Goal: Task Accomplishment & Management: Use online tool/utility

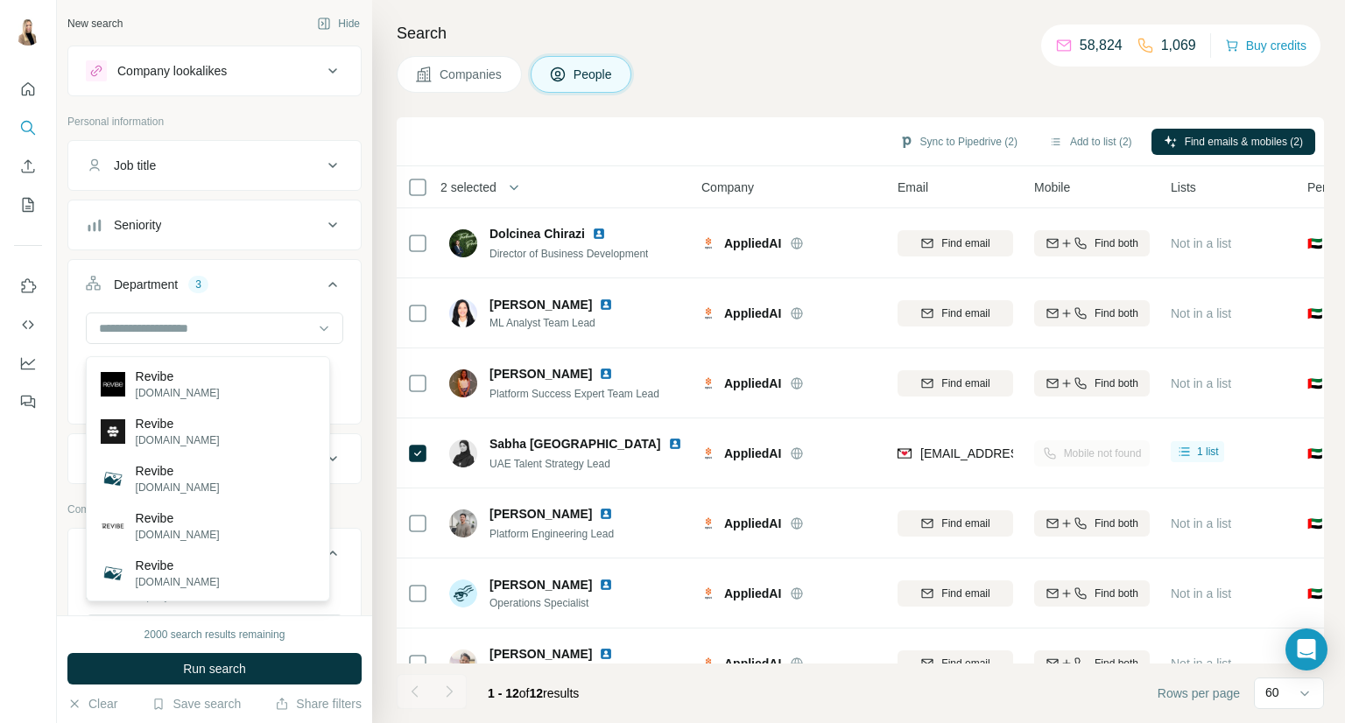
scroll to position [102, 0]
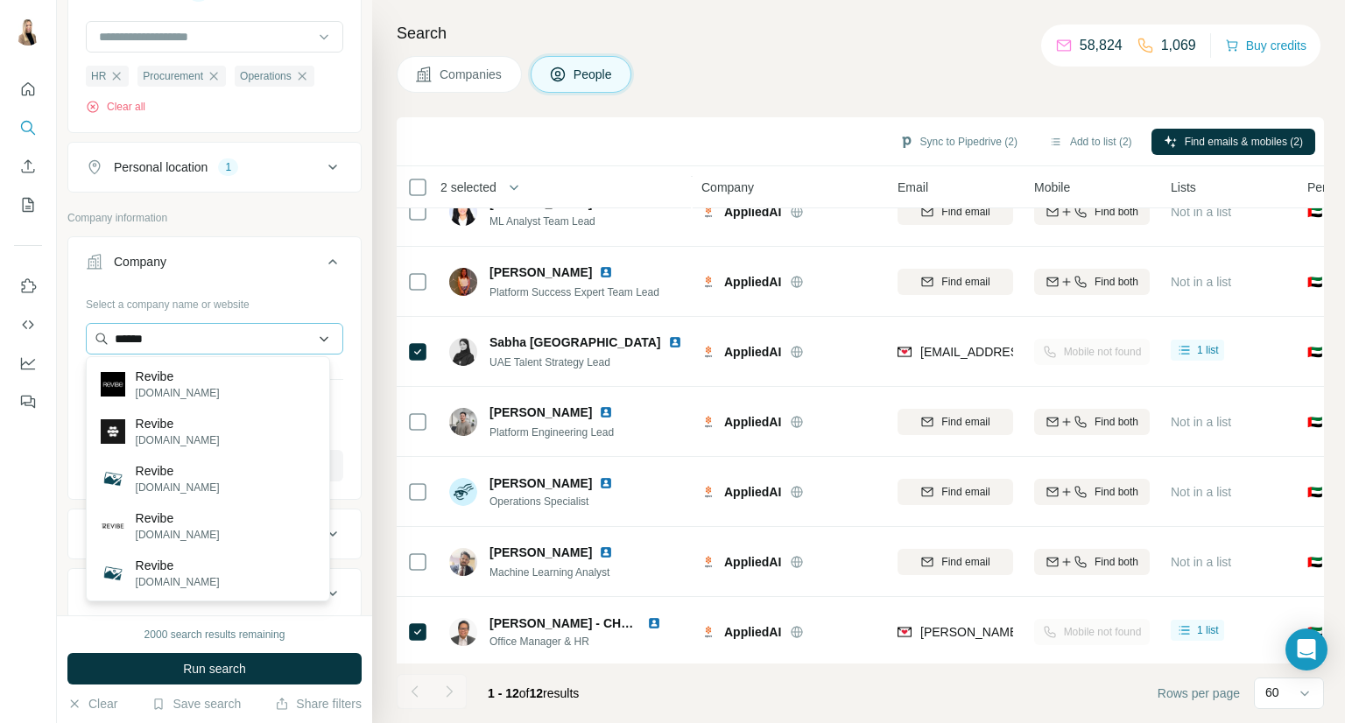
drag, startPoint x: 210, startPoint y: 327, endPoint x: 86, endPoint y: 338, distance: 124.8
click at [86, 338] on input "******" at bounding box center [214, 339] width 257 height 32
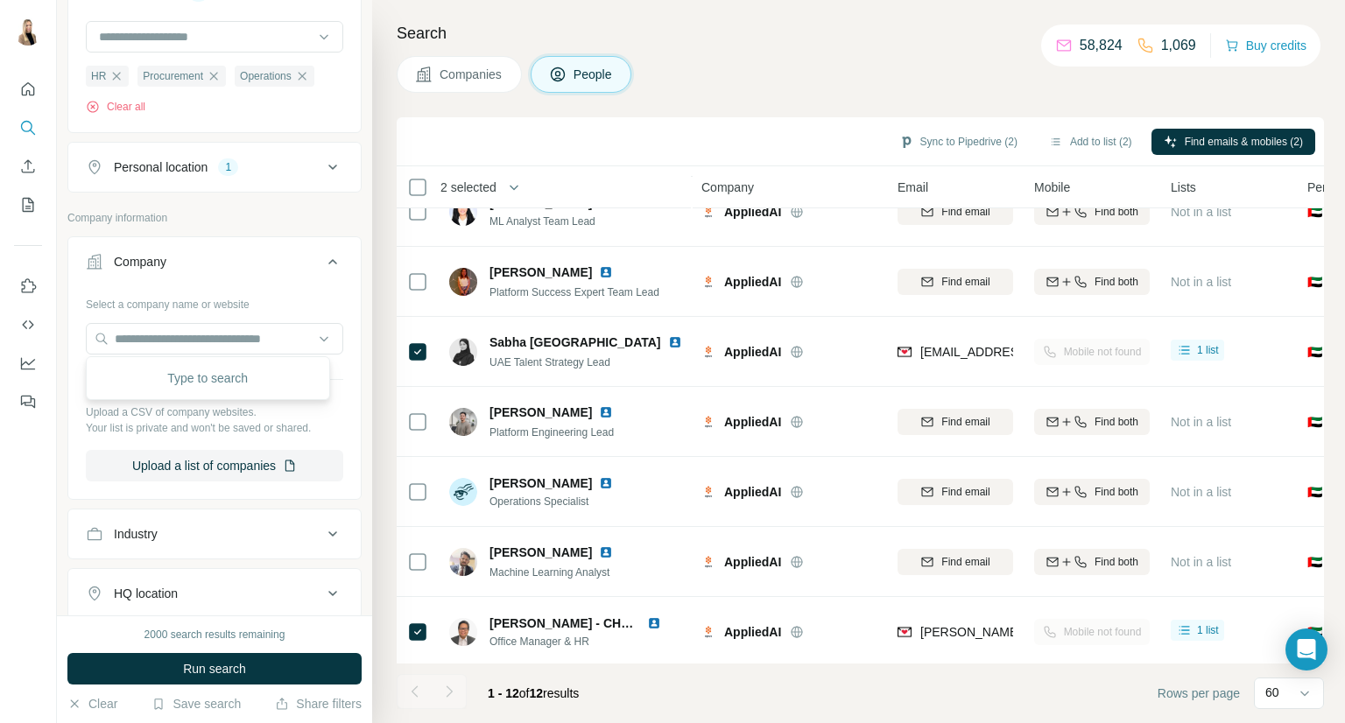
scroll to position [0, 0]
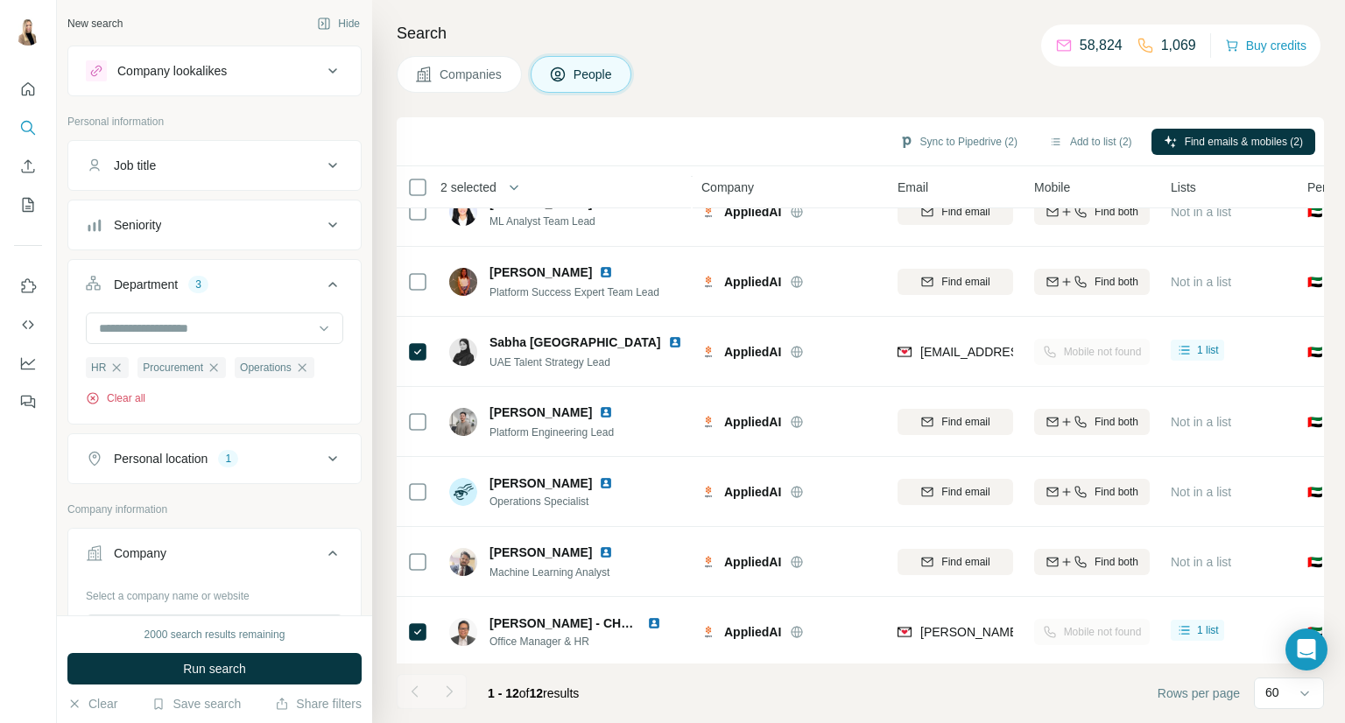
click at [140, 397] on button "Clear all" at bounding box center [116, 398] width 60 height 16
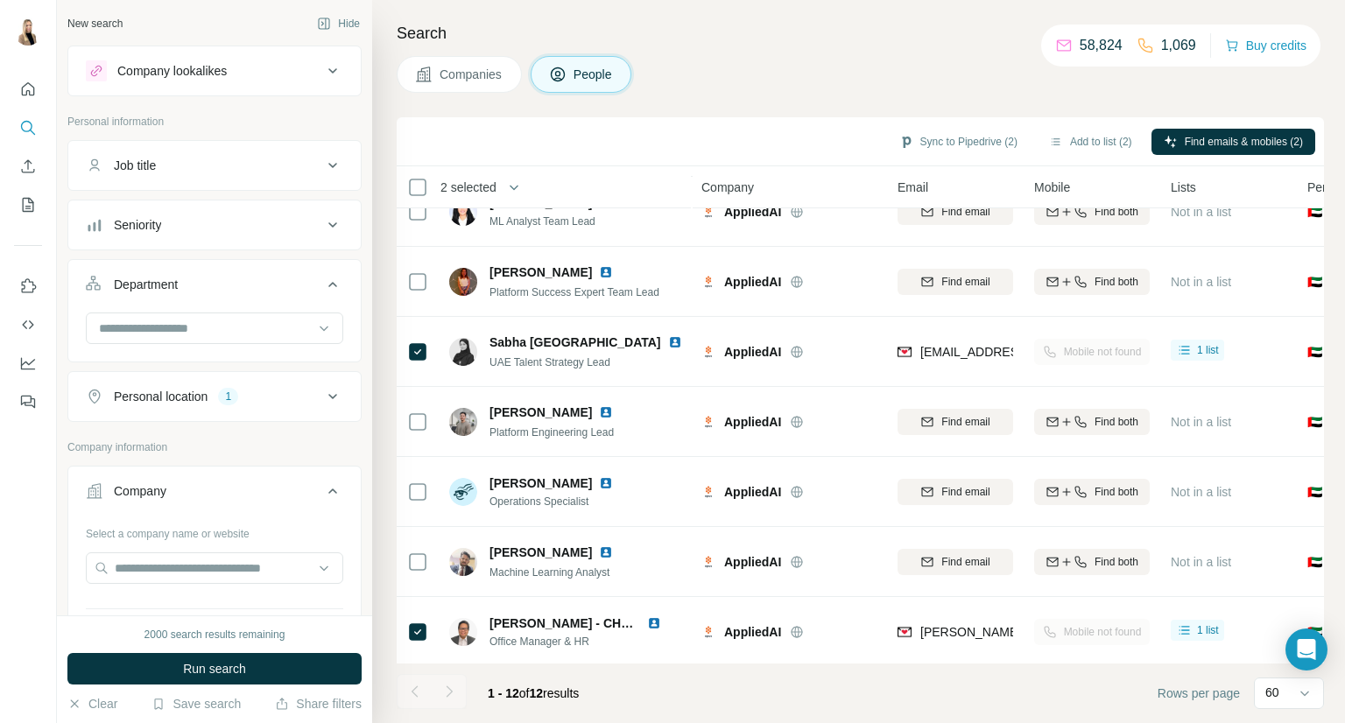
click at [322, 162] on icon at bounding box center [332, 165] width 21 height 21
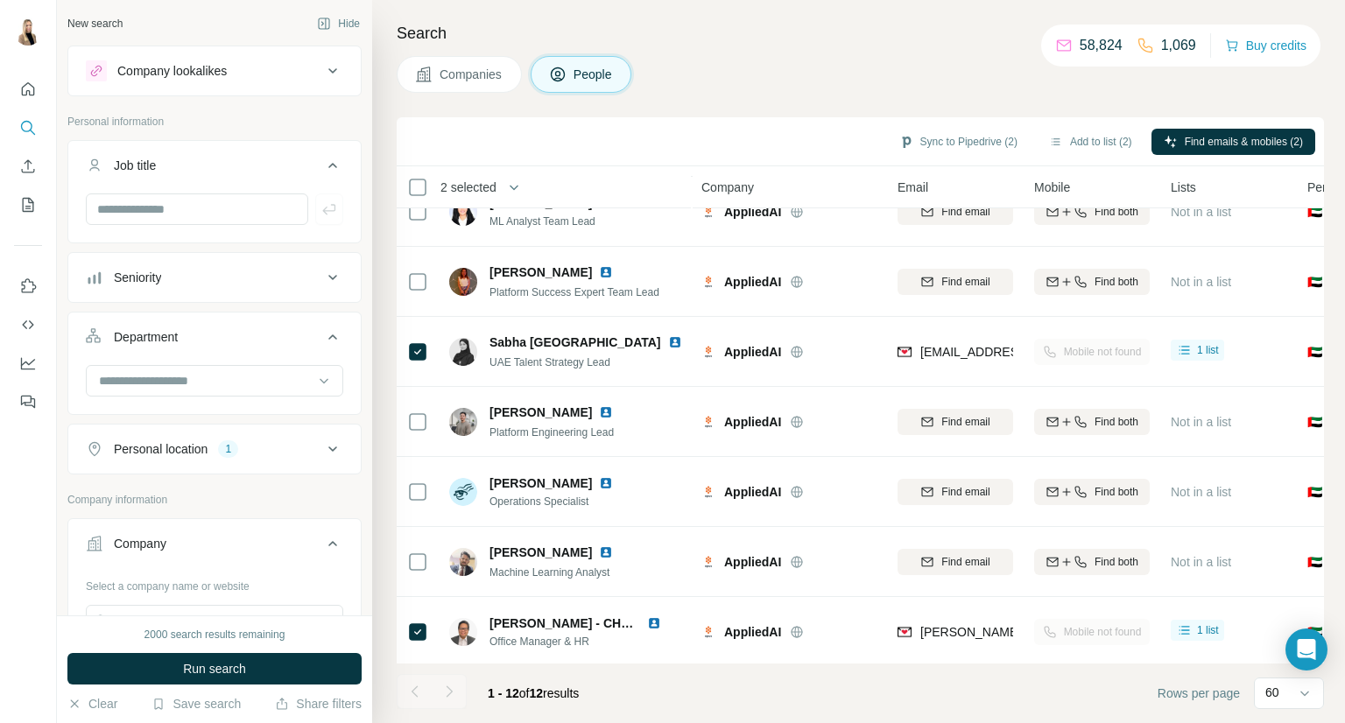
click at [322, 267] on icon at bounding box center [332, 277] width 21 height 21
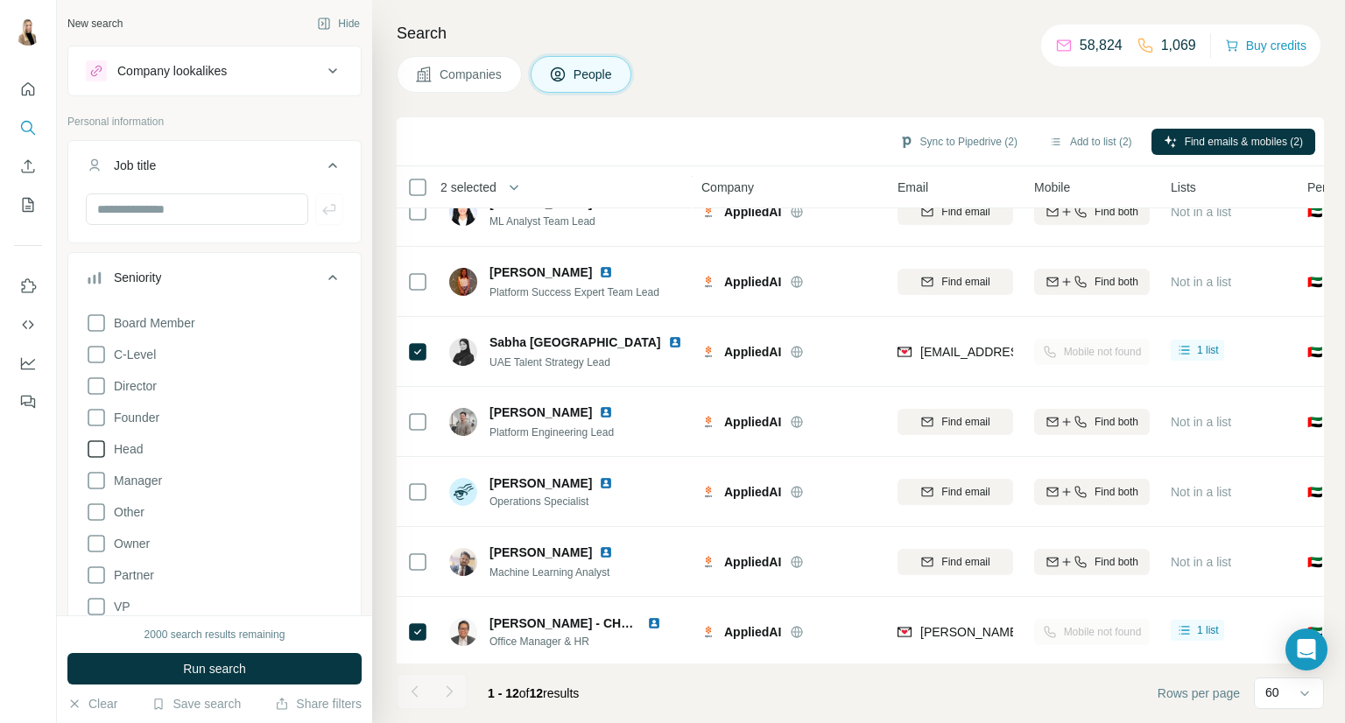
click at [133, 446] on span "Head" at bounding box center [125, 449] width 36 height 18
click at [141, 474] on span "Manager" at bounding box center [134, 481] width 55 height 18
click at [147, 377] on span "Director" at bounding box center [132, 386] width 50 height 18
click at [134, 418] on span "Founder" at bounding box center [133, 418] width 53 height 18
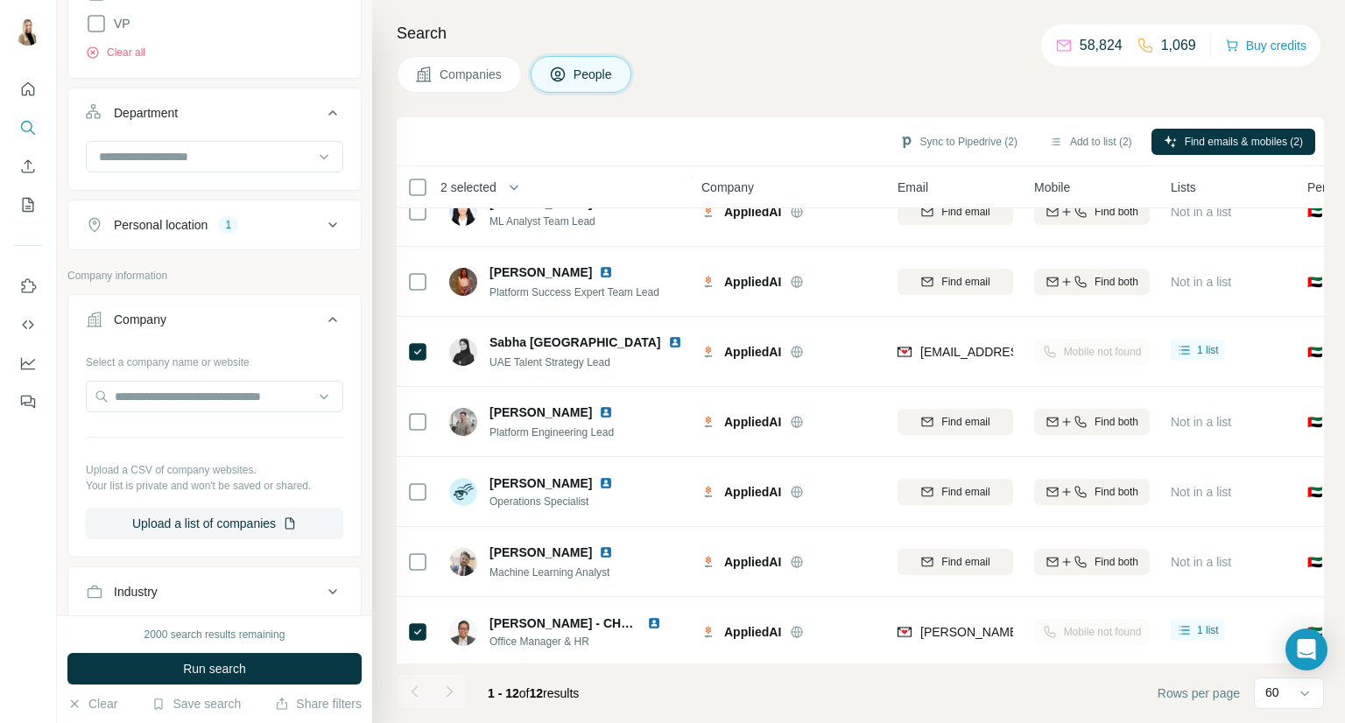
scroll to position [875, 0]
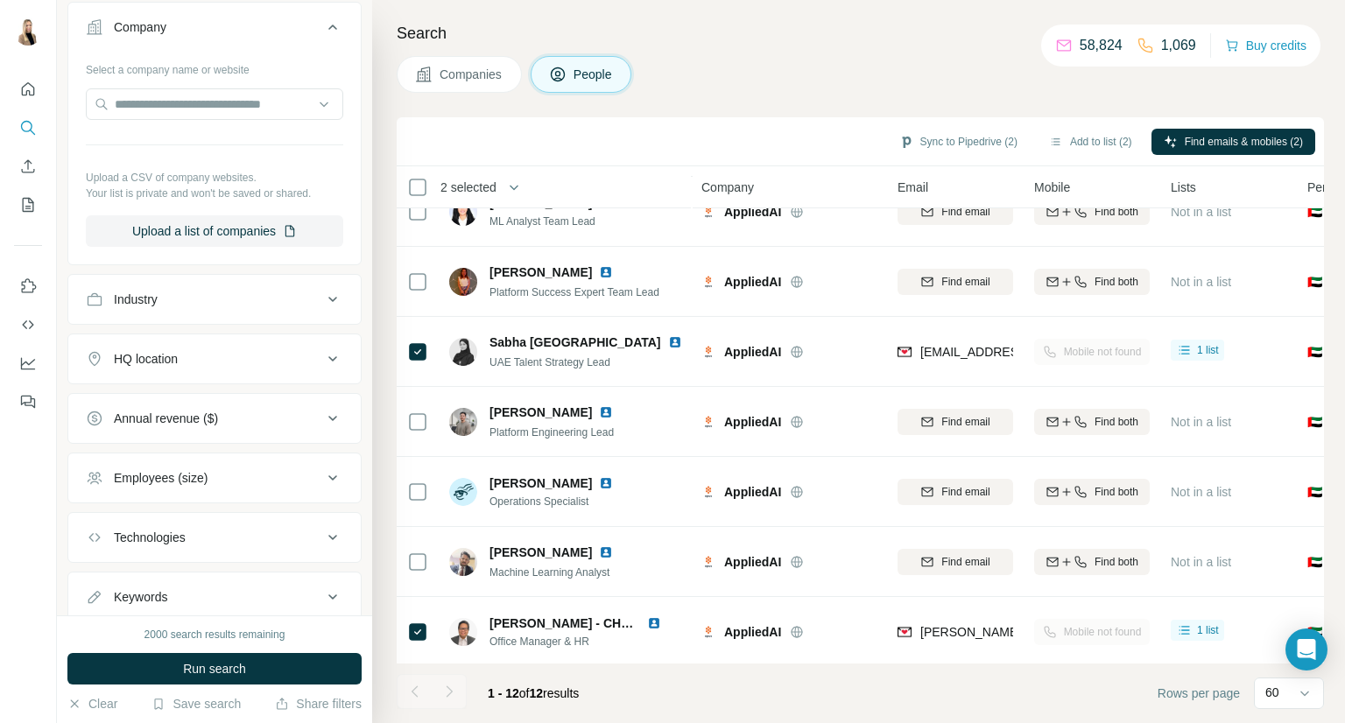
click at [256, 310] on button "Industry" at bounding box center [214, 299] width 292 height 42
click at [265, 344] on input at bounding box center [205, 343] width 216 height 19
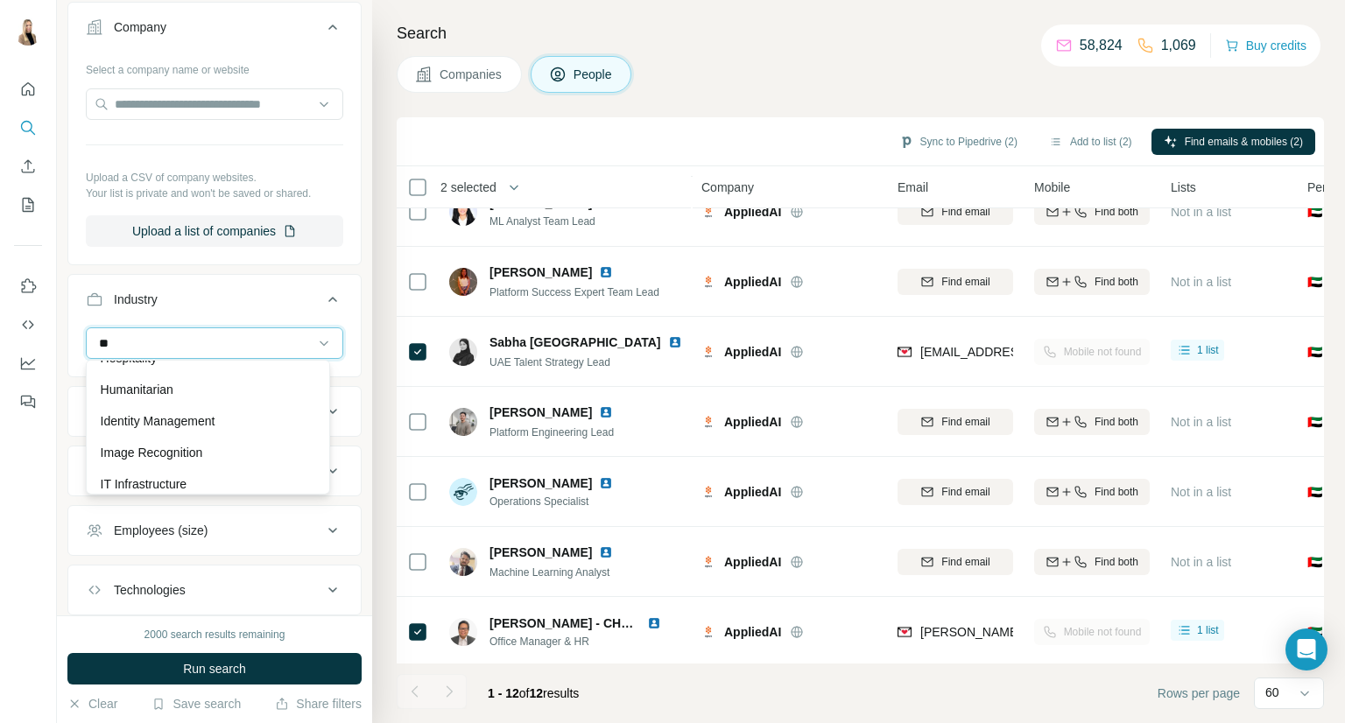
scroll to position [805, 0]
type input "**"
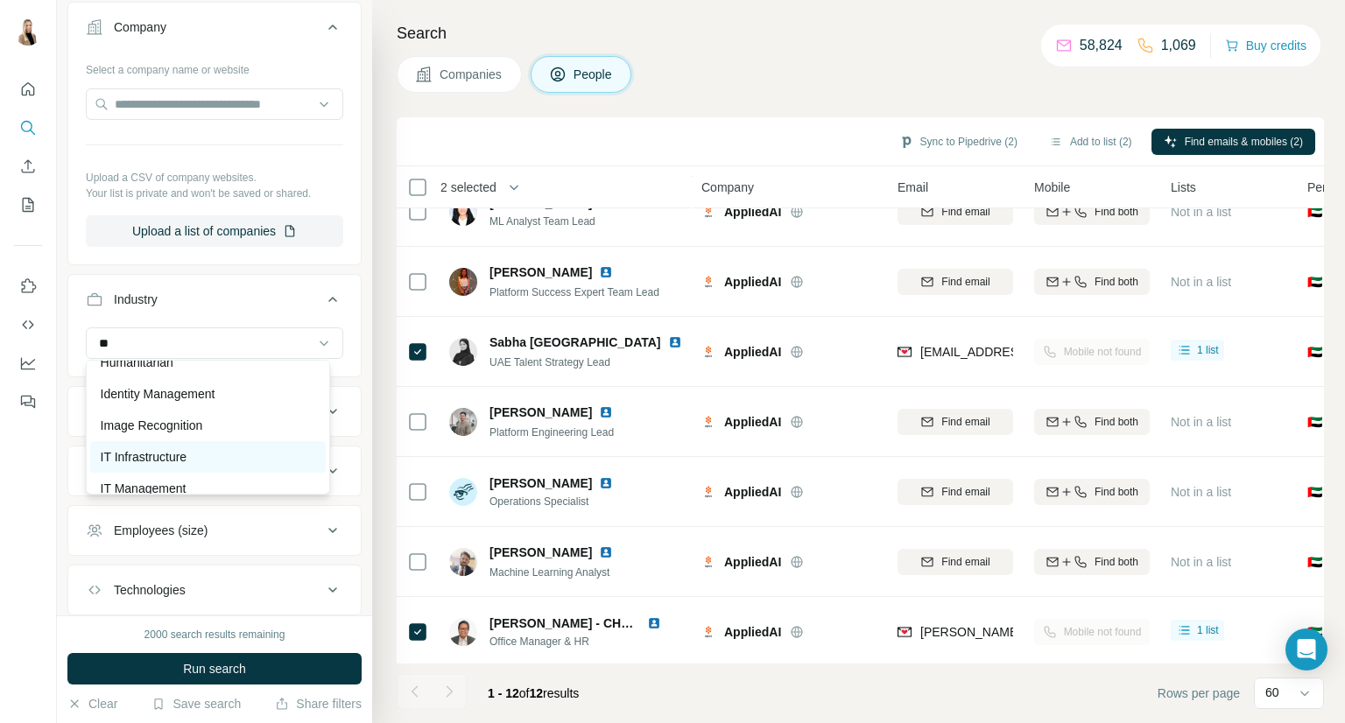
click at [187, 453] on p "IT Infrastructure" at bounding box center [144, 457] width 87 height 18
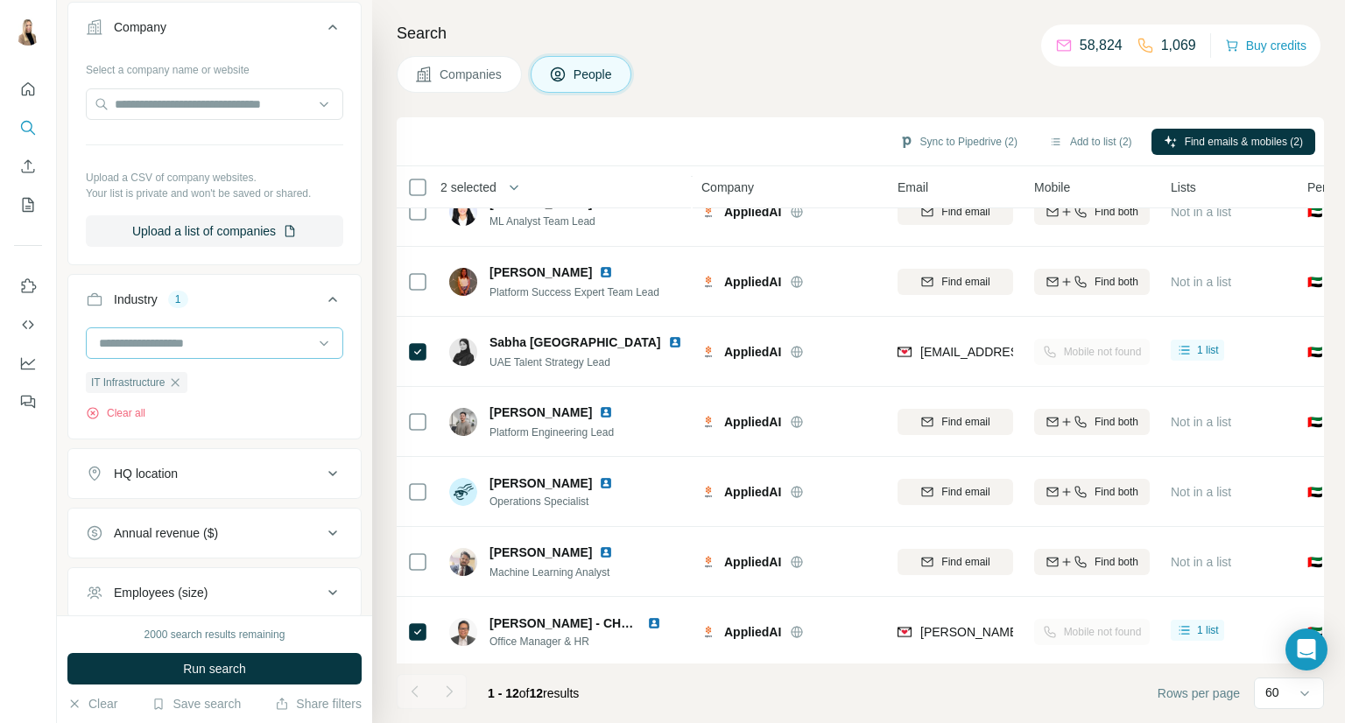
click at [210, 343] on input at bounding box center [205, 343] width 216 height 19
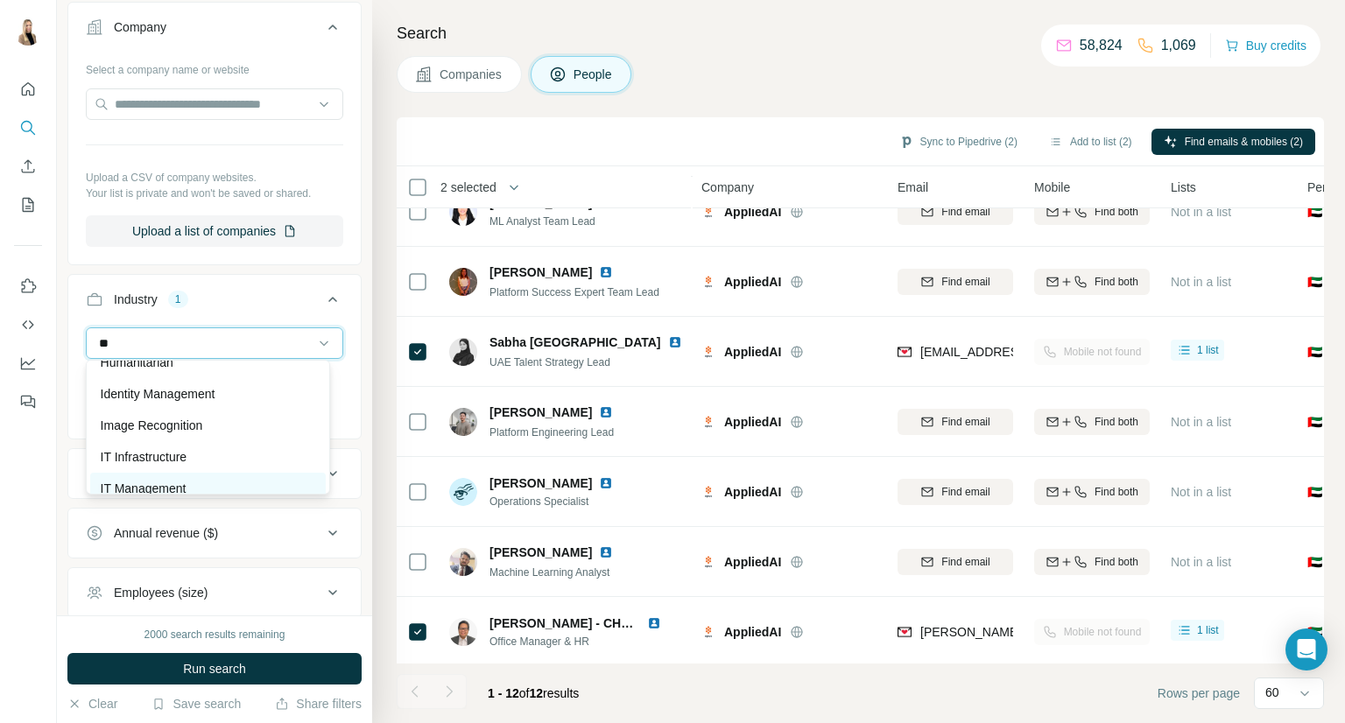
type input "**"
click at [200, 483] on div "IT Management" at bounding box center [208, 489] width 214 height 18
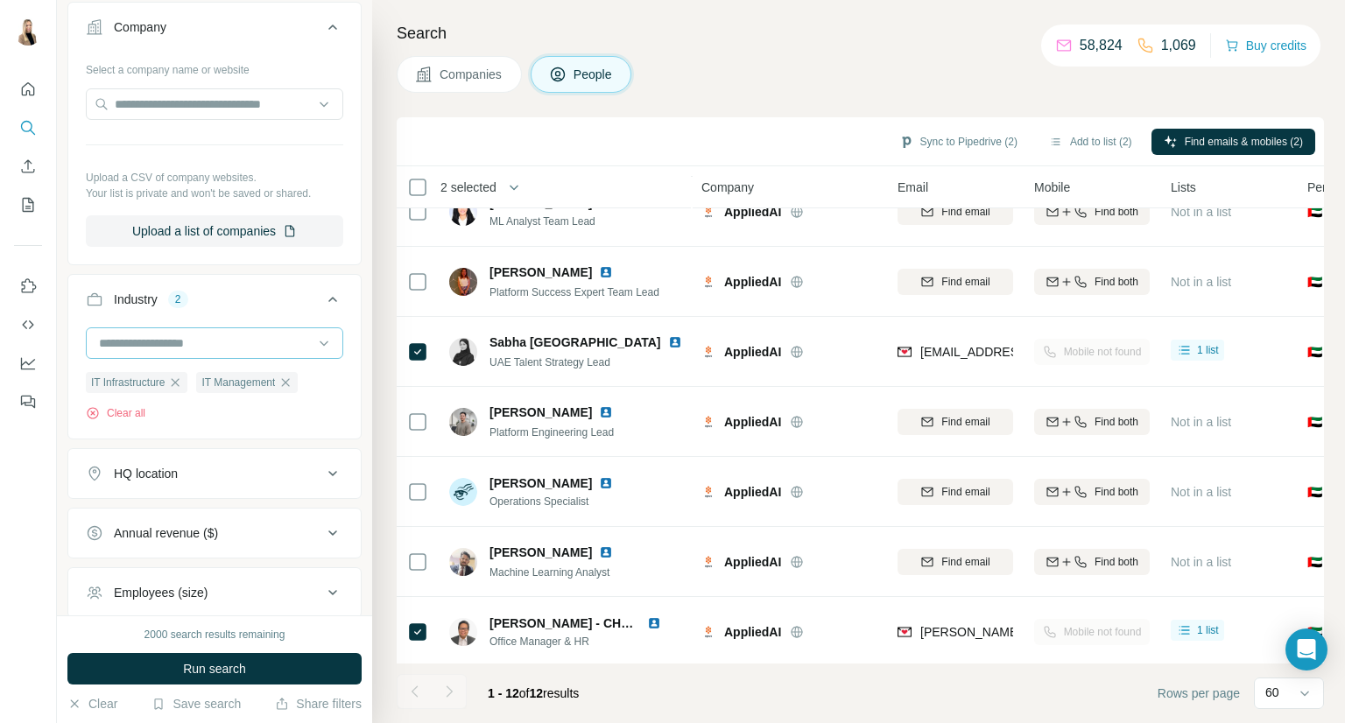
click at [245, 334] on input at bounding box center [205, 343] width 216 height 19
type input "*"
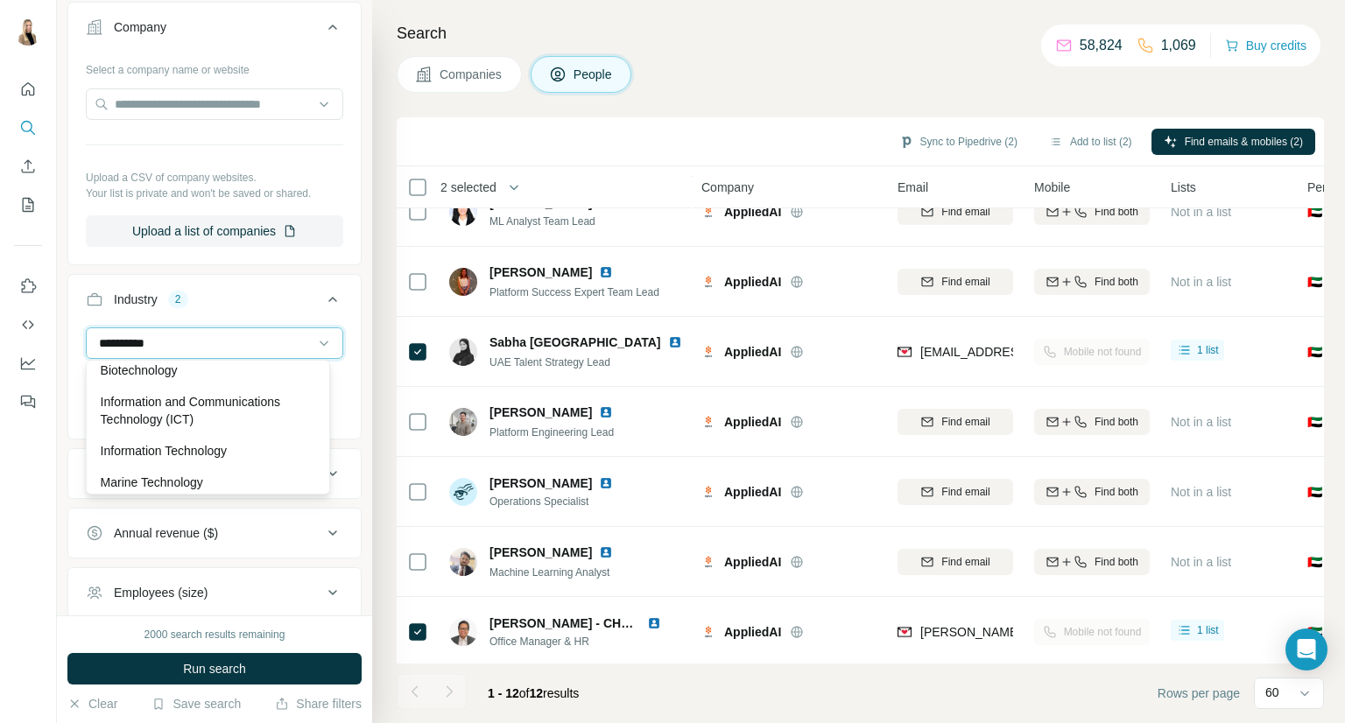
scroll to position [35, 0]
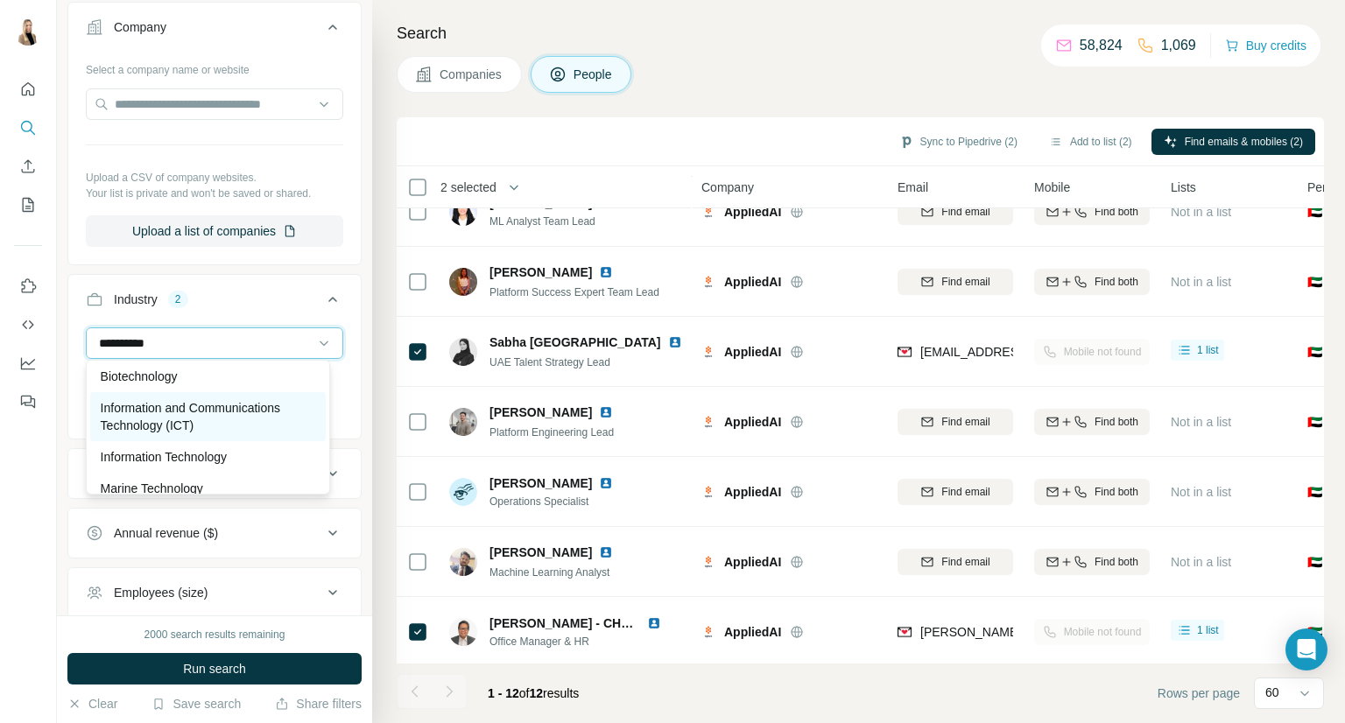
type input "**********"
click at [235, 404] on p "Information and Communications Technology (ICT)" at bounding box center [208, 416] width 214 height 35
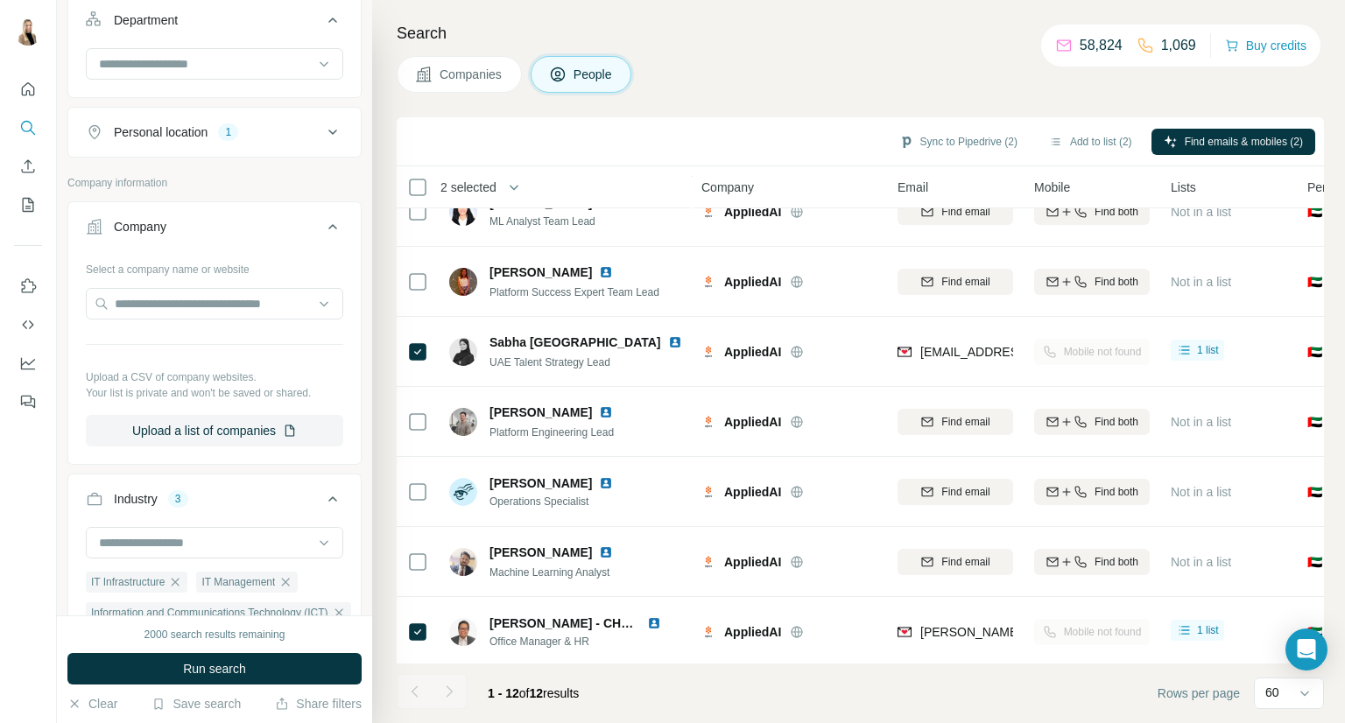
scroll to position [523, 0]
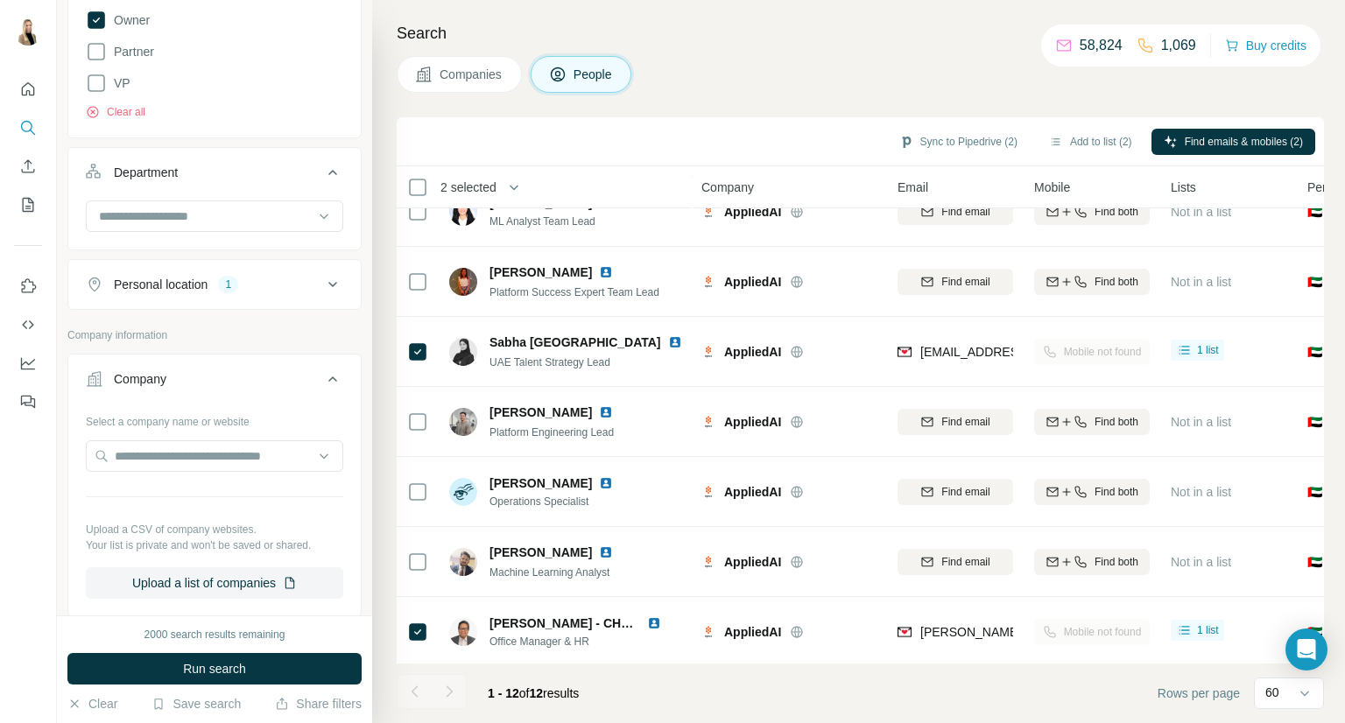
click at [301, 281] on div "Personal location 1" at bounding box center [204, 285] width 236 height 18
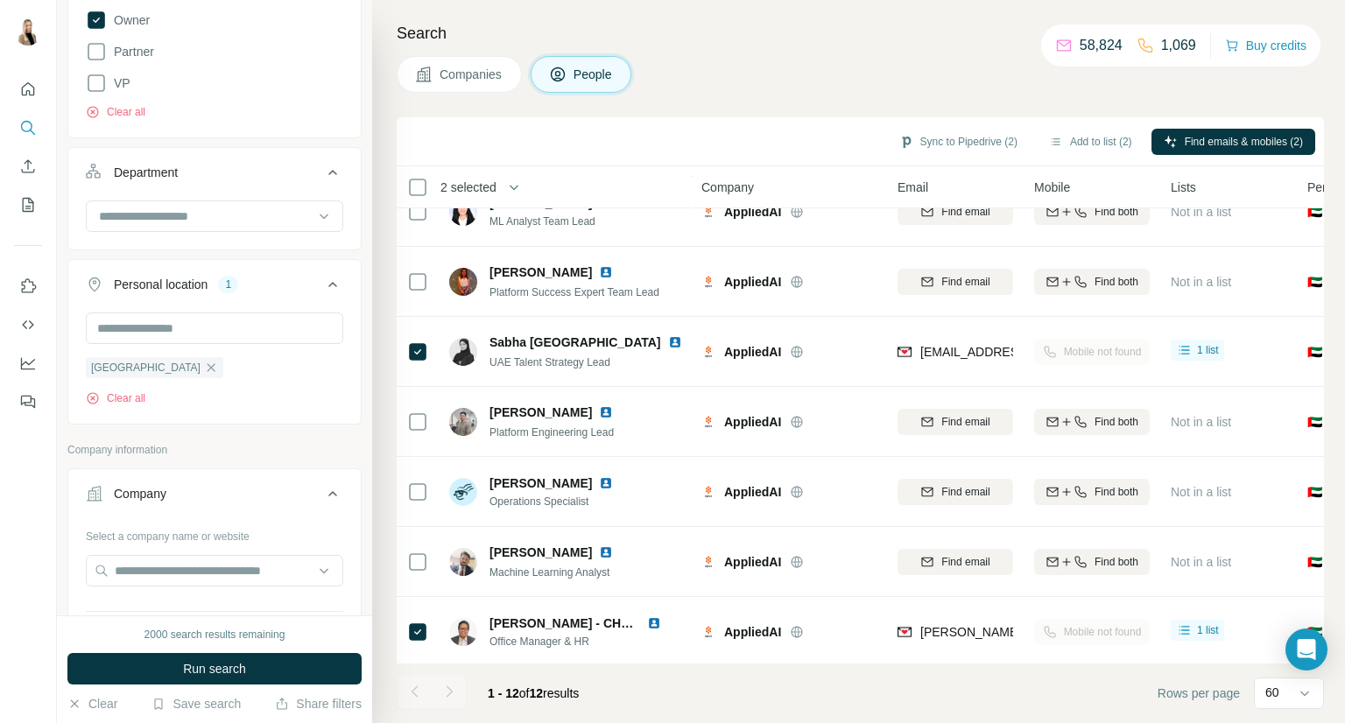
click at [301, 281] on div "Personal location 1" at bounding box center [204, 285] width 236 height 18
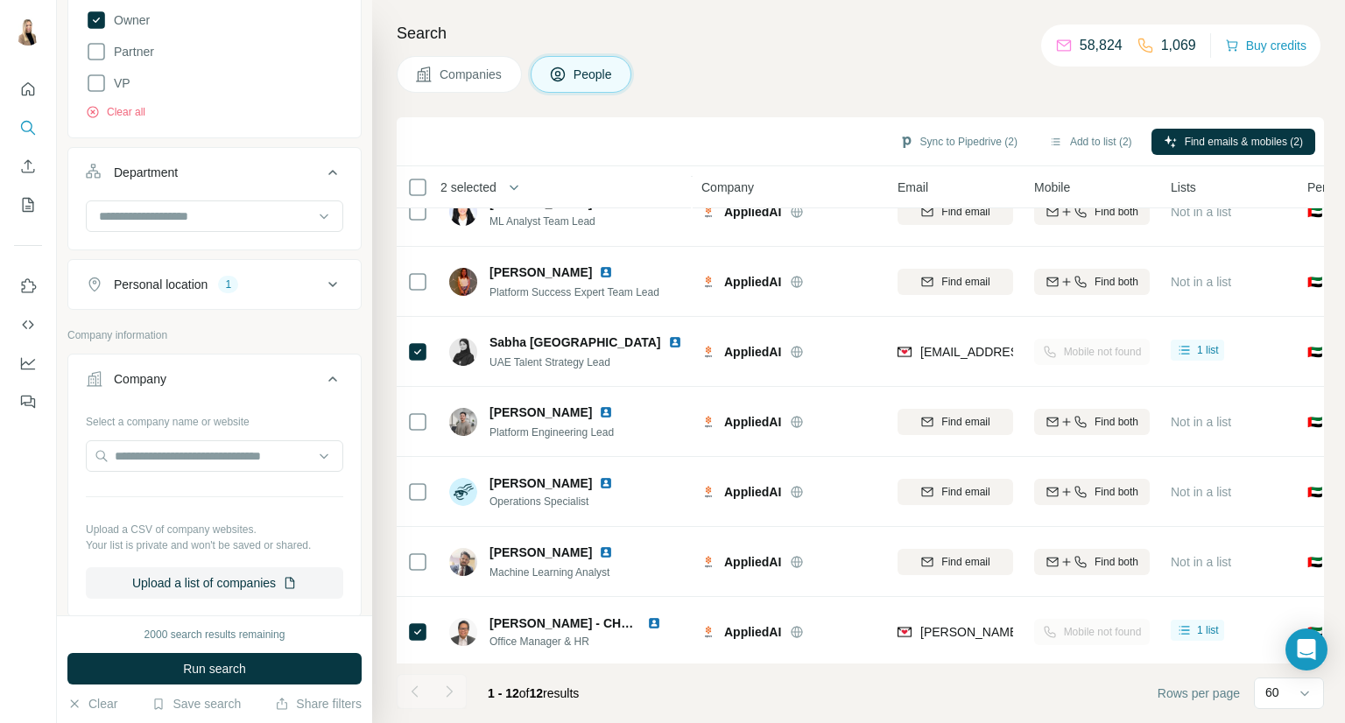
scroll to position [721, 0]
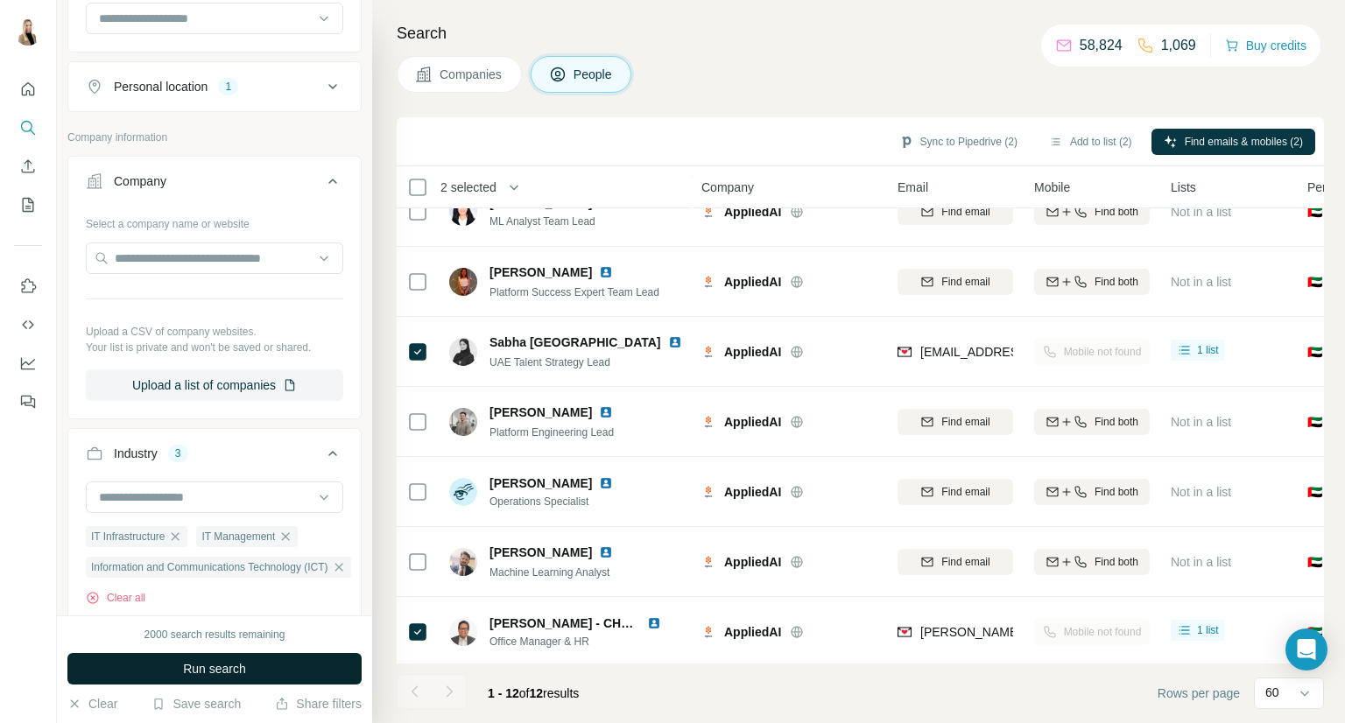
click at [235, 666] on span "Run search" at bounding box center [214, 669] width 63 height 18
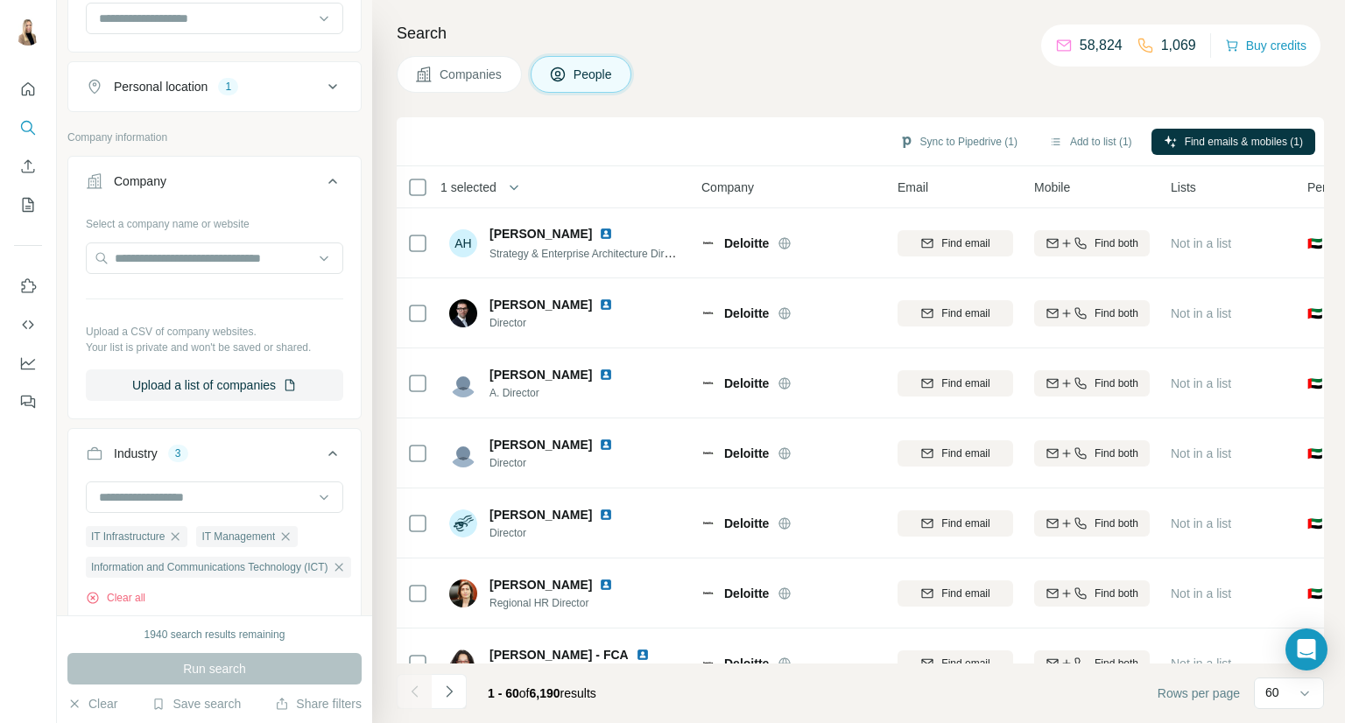
scroll to position [2042, 0]
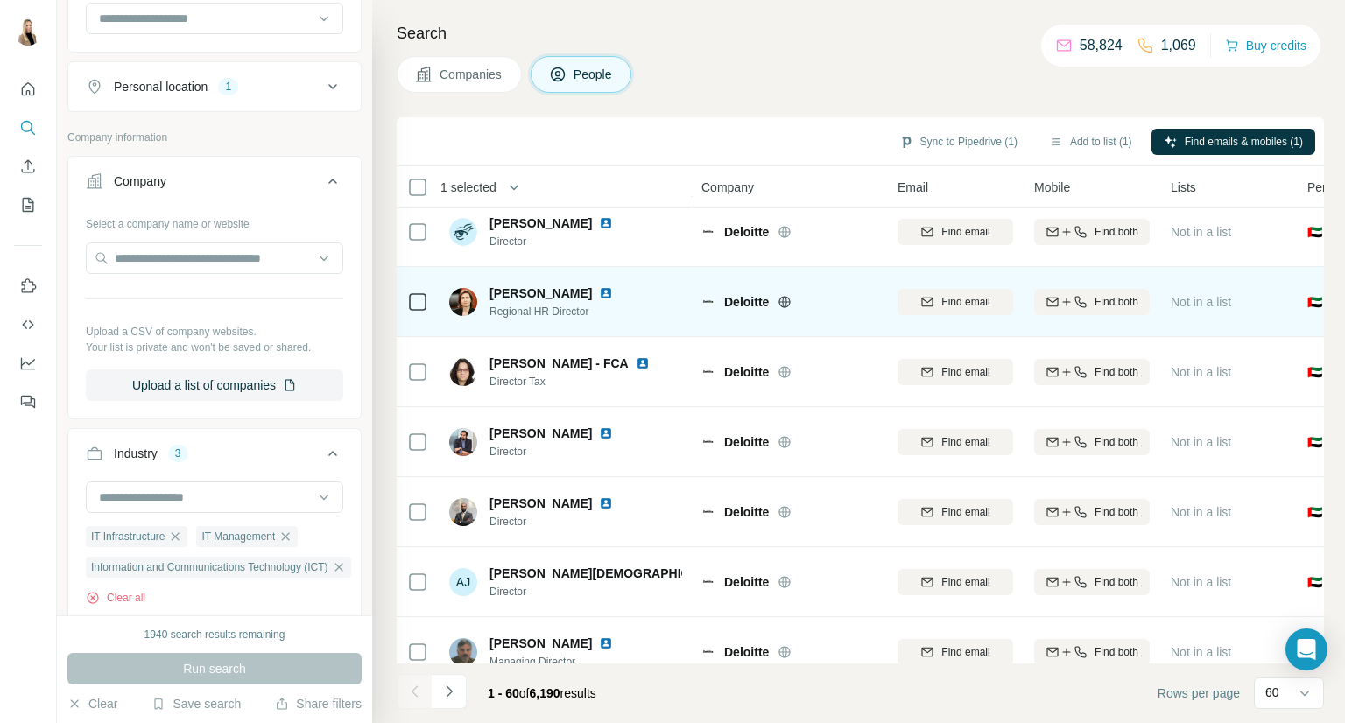
click at [415, 309] on icon at bounding box center [417, 301] width 21 height 21
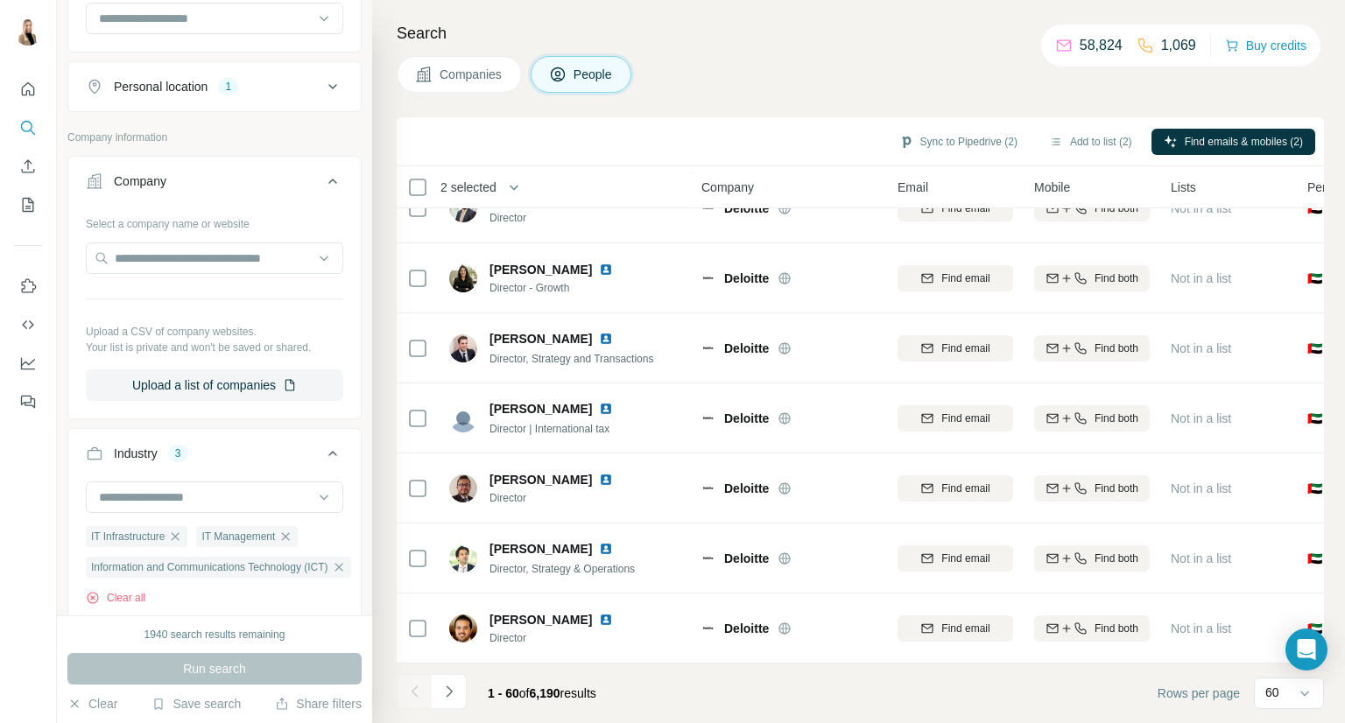
scroll to position [3755, 0]
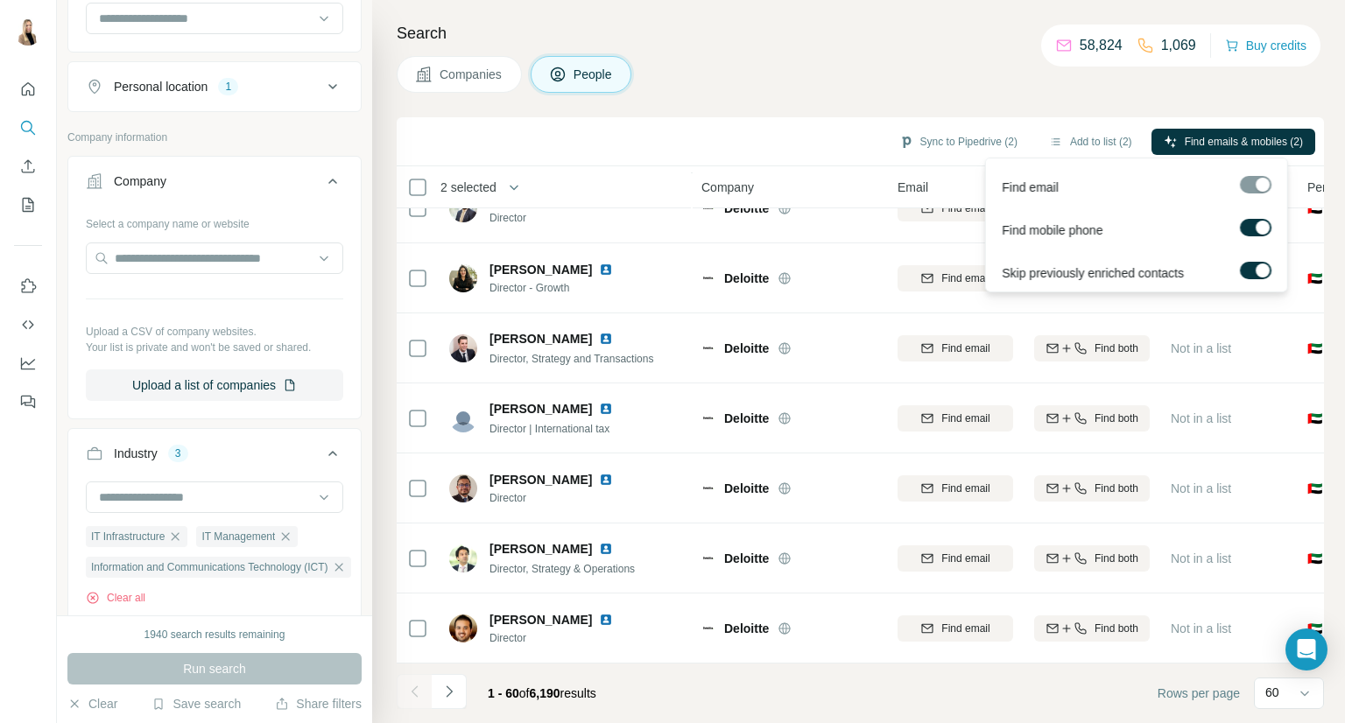
click at [1270, 197] on div "Find email" at bounding box center [1136, 183] width 294 height 43
click at [1264, 223] on div at bounding box center [1262, 228] width 14 height 14
click at [1260, 136] on span "Find emails (2)" at bounding box center [1267, 142] width 69 height 16
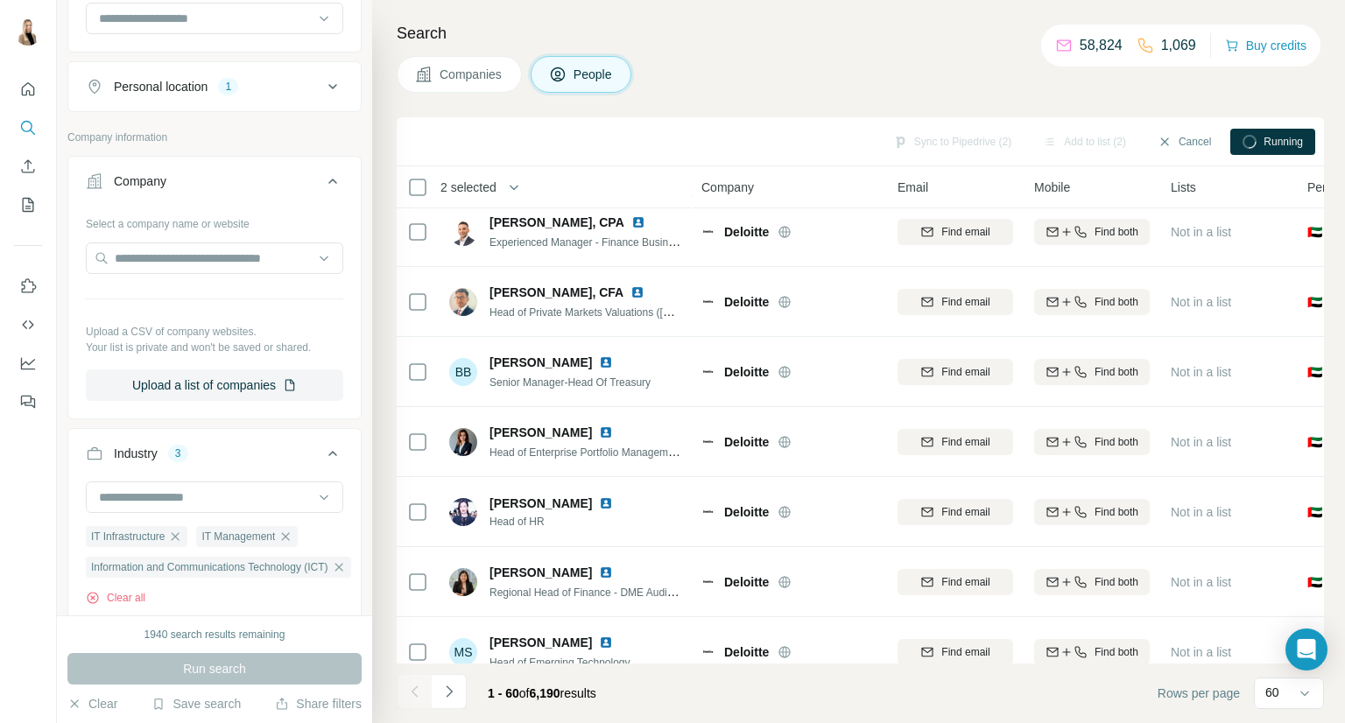
scroll to position [0, 0]
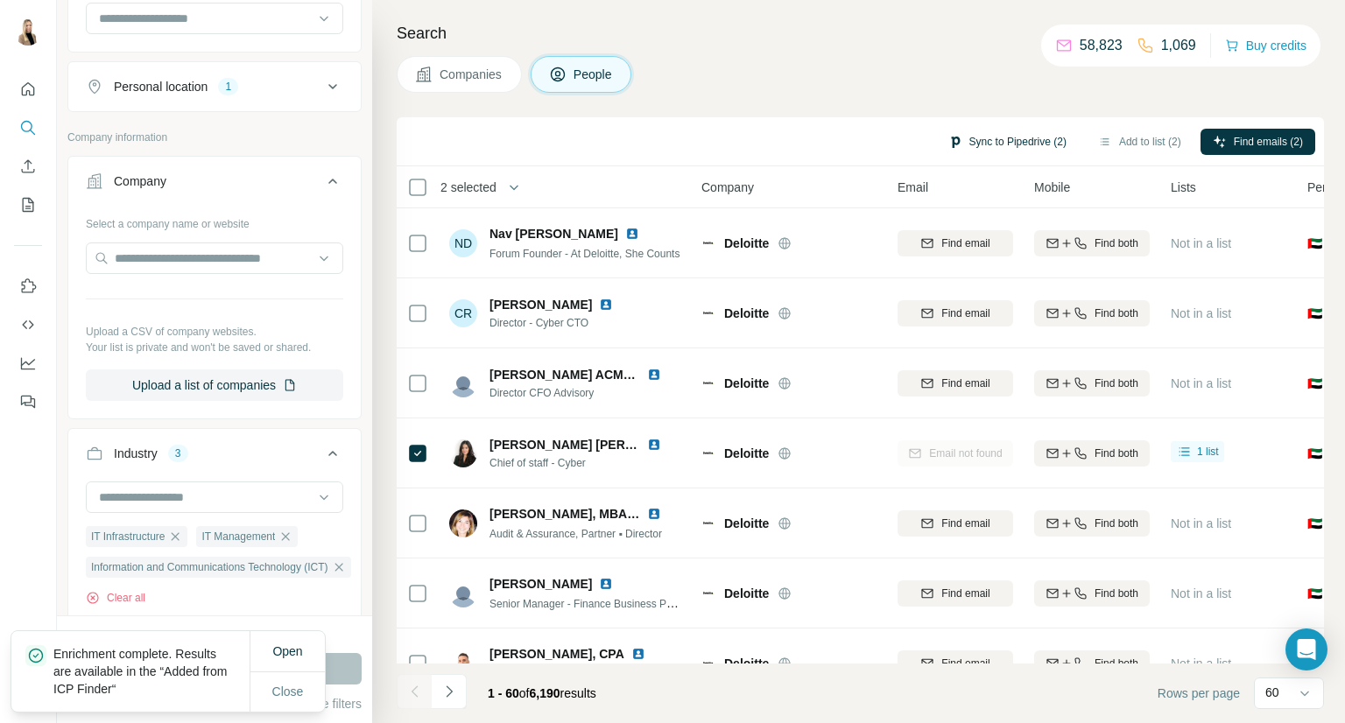
click at [1040, 134] on button "Sync to Pipedrive (2)" at bounding box center [1007, 142] width 143 height 26
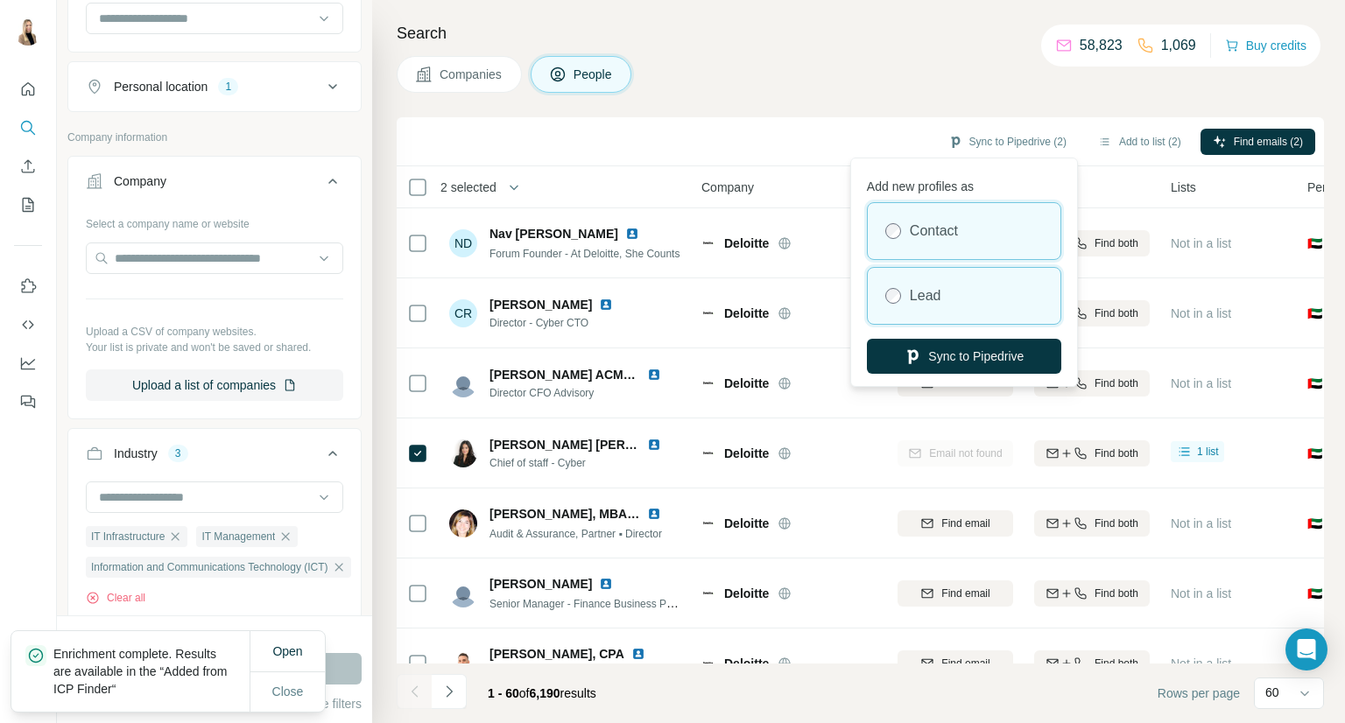
click at [955, 294] on div "Lead" at bounding box center [963, 296] width 193 height 56
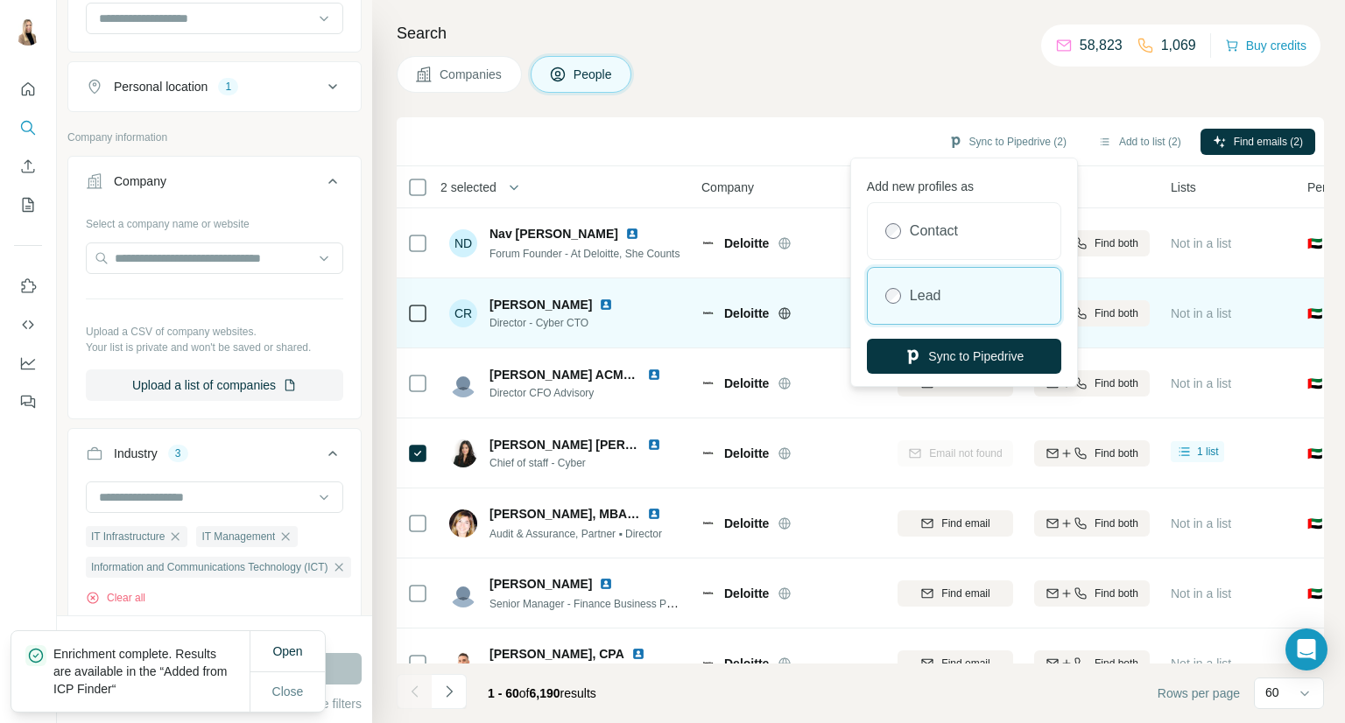
drag, startPoint x: 994, startPoint y: 356, endPoint x: 851, endPoint y: 304, distance: 152.9
click at [994, 356] on button "Sync to Pipedrive" at bounding box center [964, 356] width 194 height 35
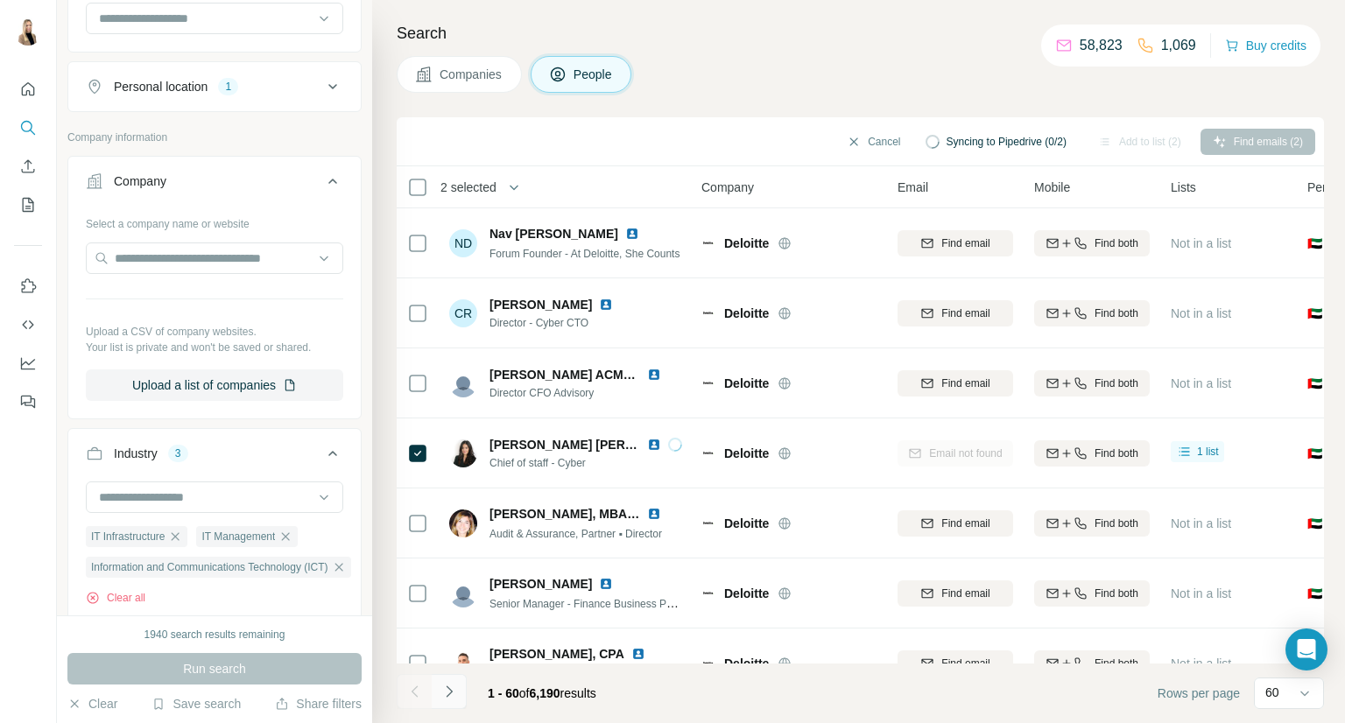
click at [454, 687] on icon "Navigate to next page" at bounding box center [449, 692] width 18 height 18
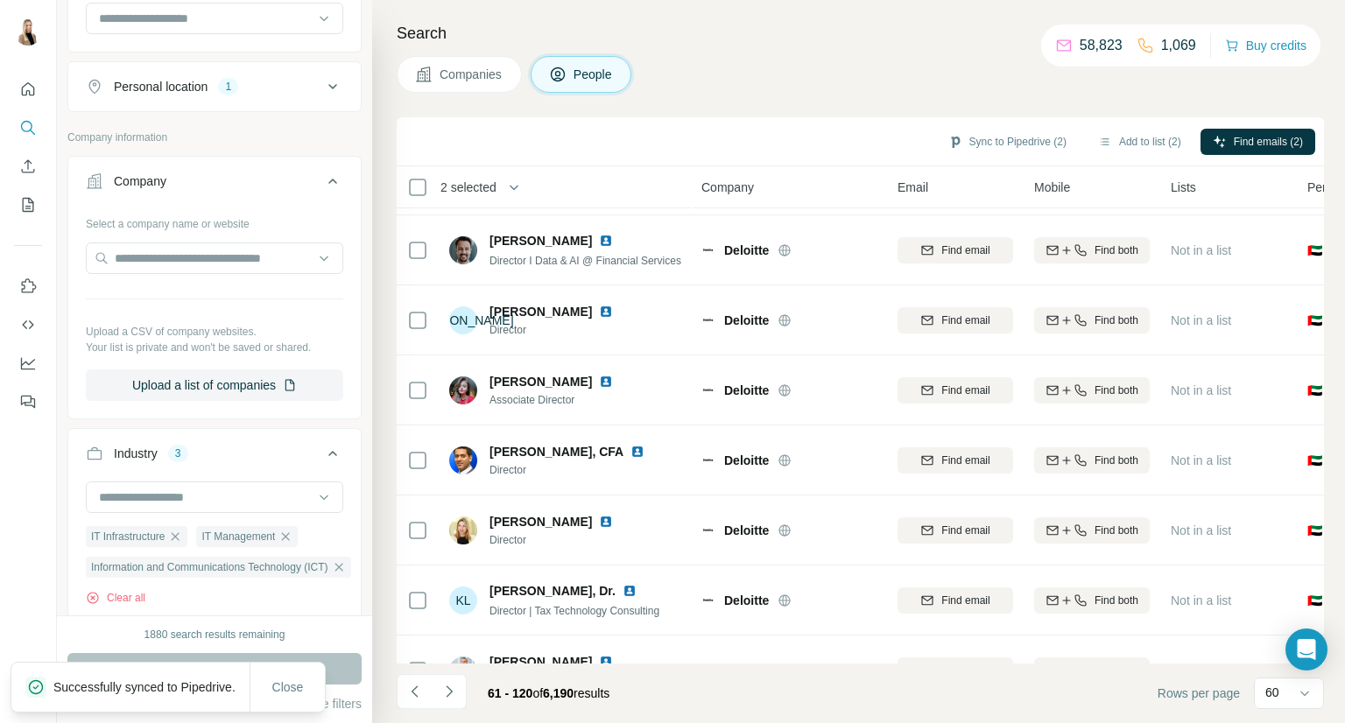
scroll to position [3755, 0]
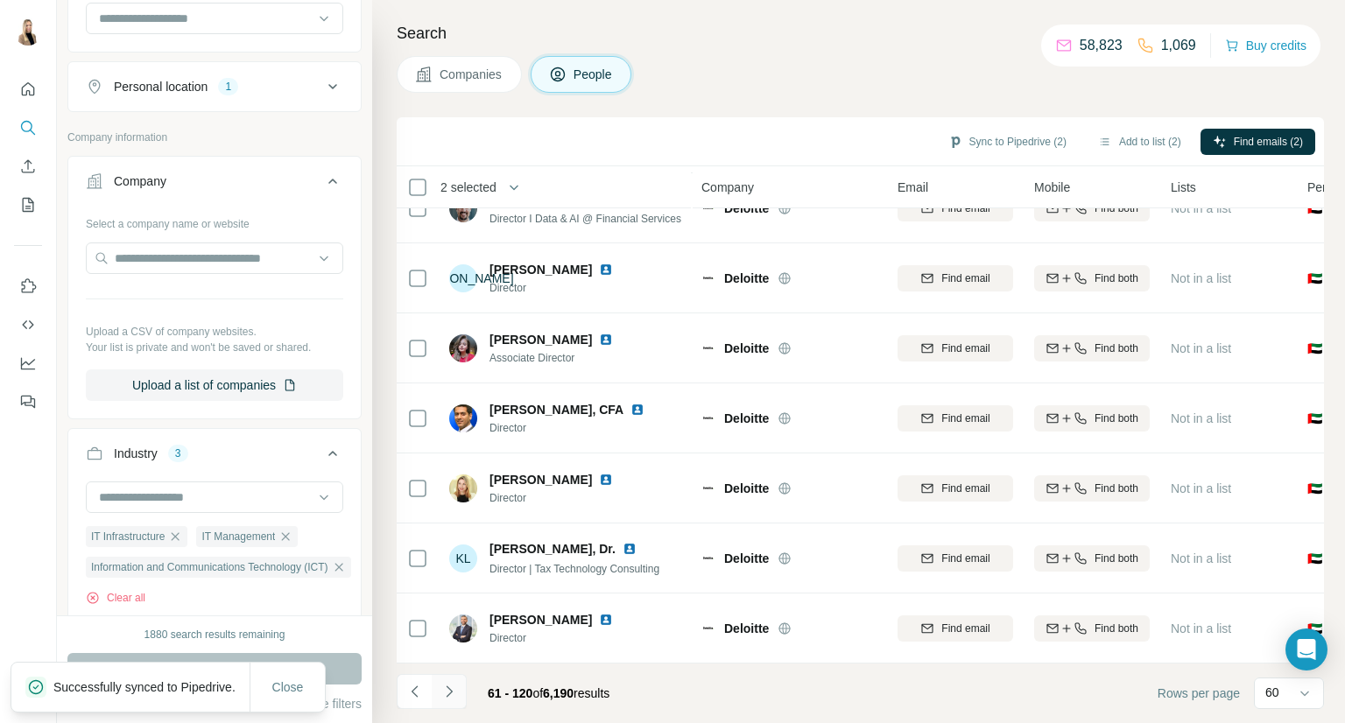
click at [458, 691] on button "Navigate to next page" at bounding box center [449, 691] width 35 height 35
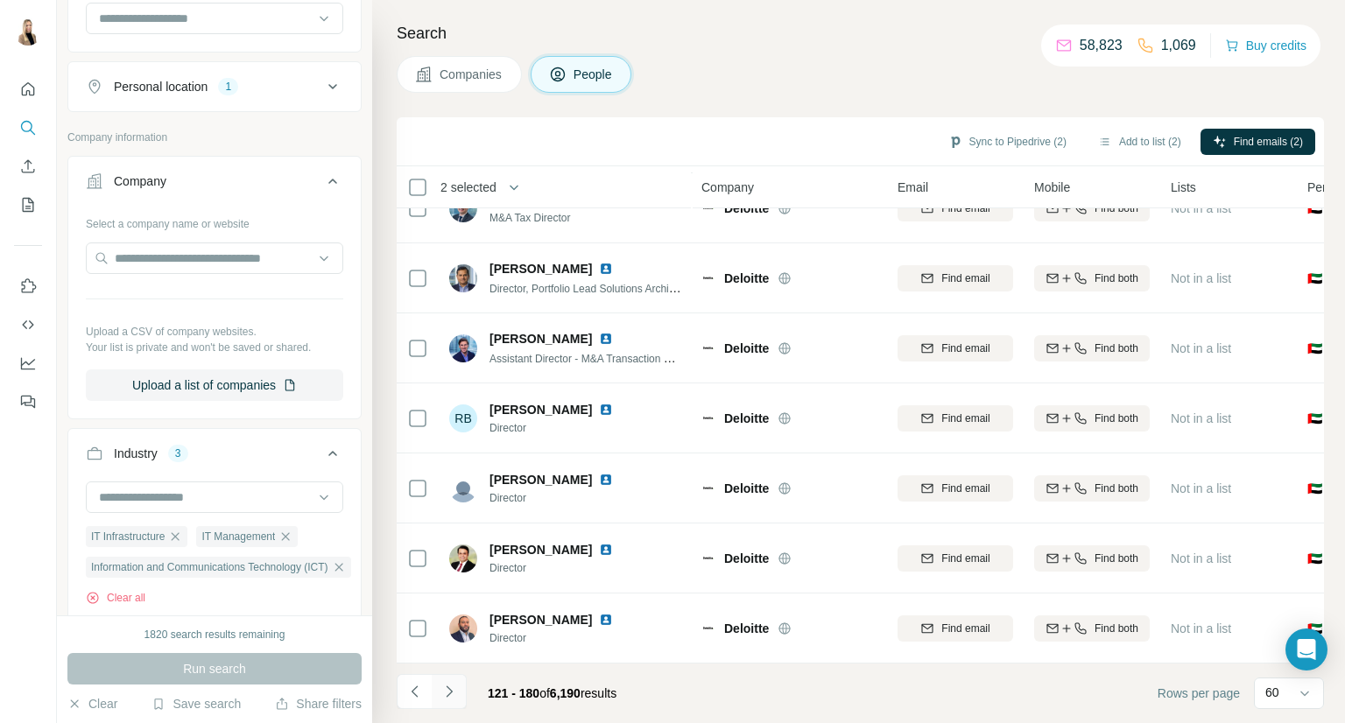
click at [455, 687] on icon "Navigate to next page" at bounding box center [449, 692] width 18 height 18
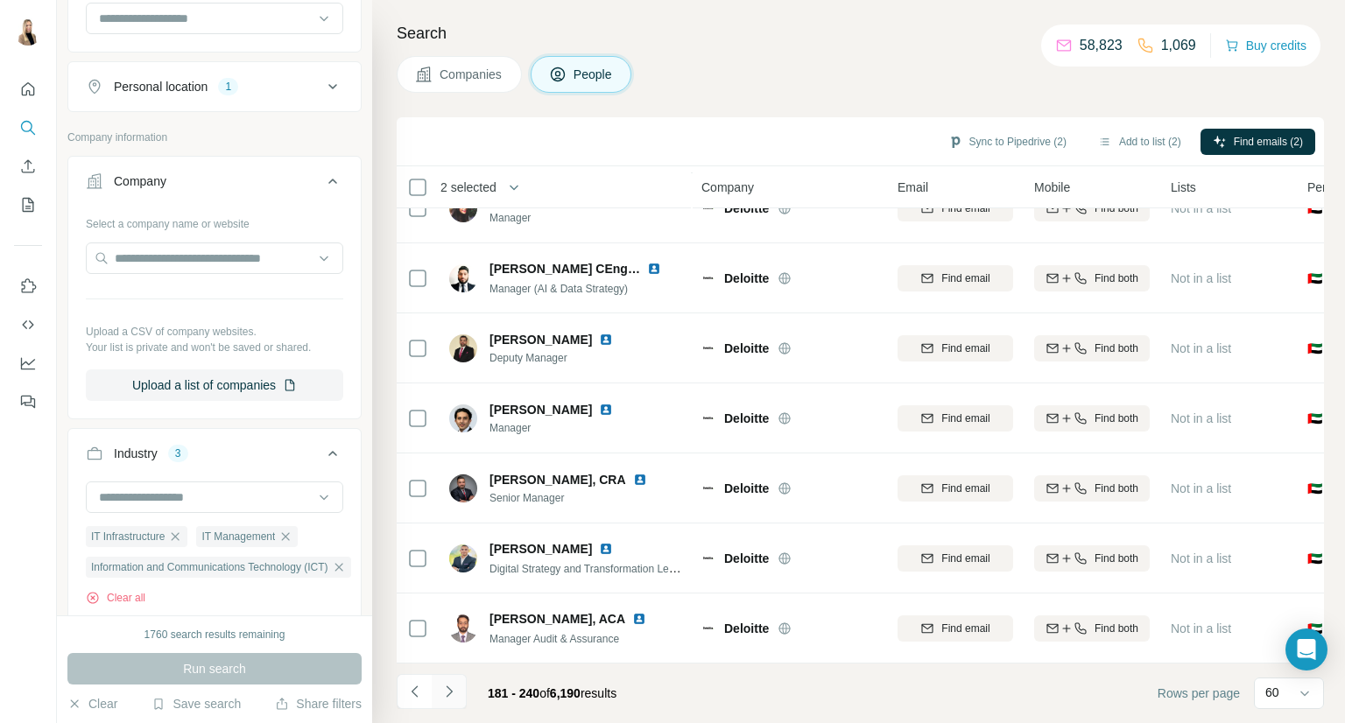
click at [462, 678] on button "Navigate to next page" at bounding box center [449, 691] width 35 height 35
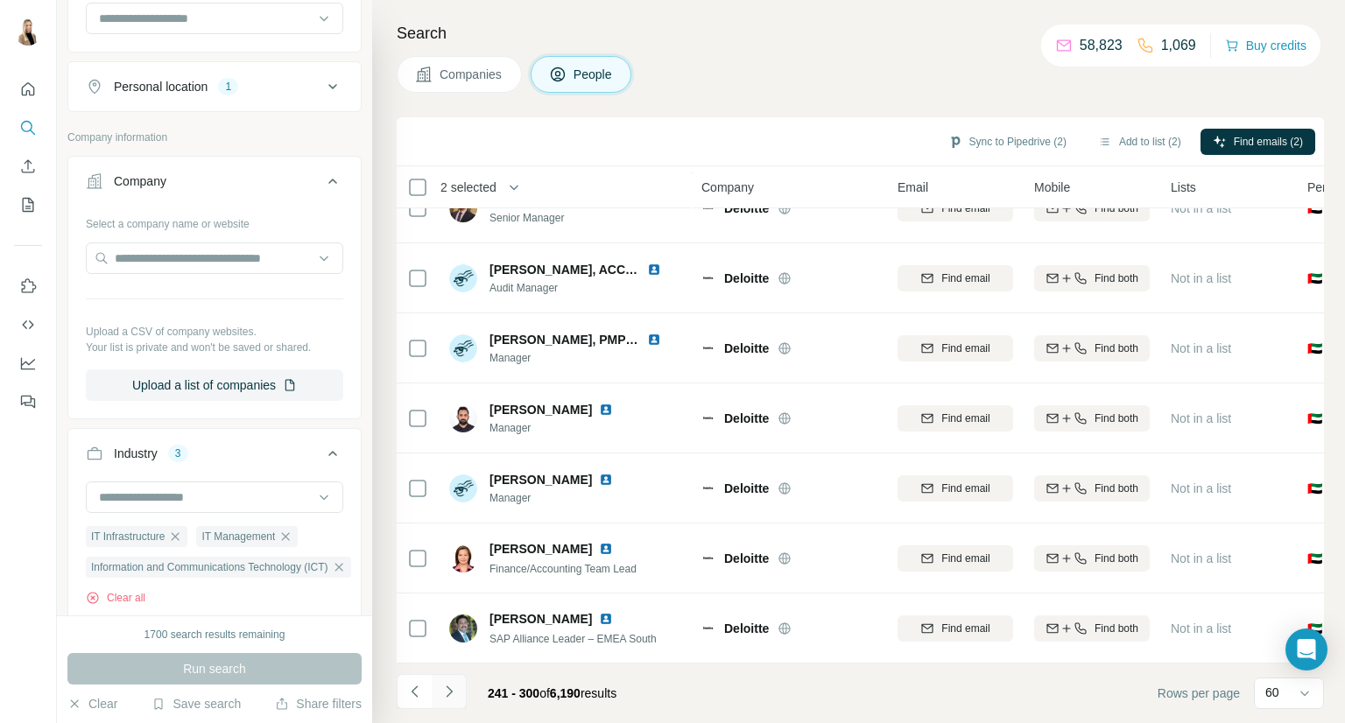
click at [440, 681] on button "Navigate to next page" at bounding box center [449, 691] width 35 height 35
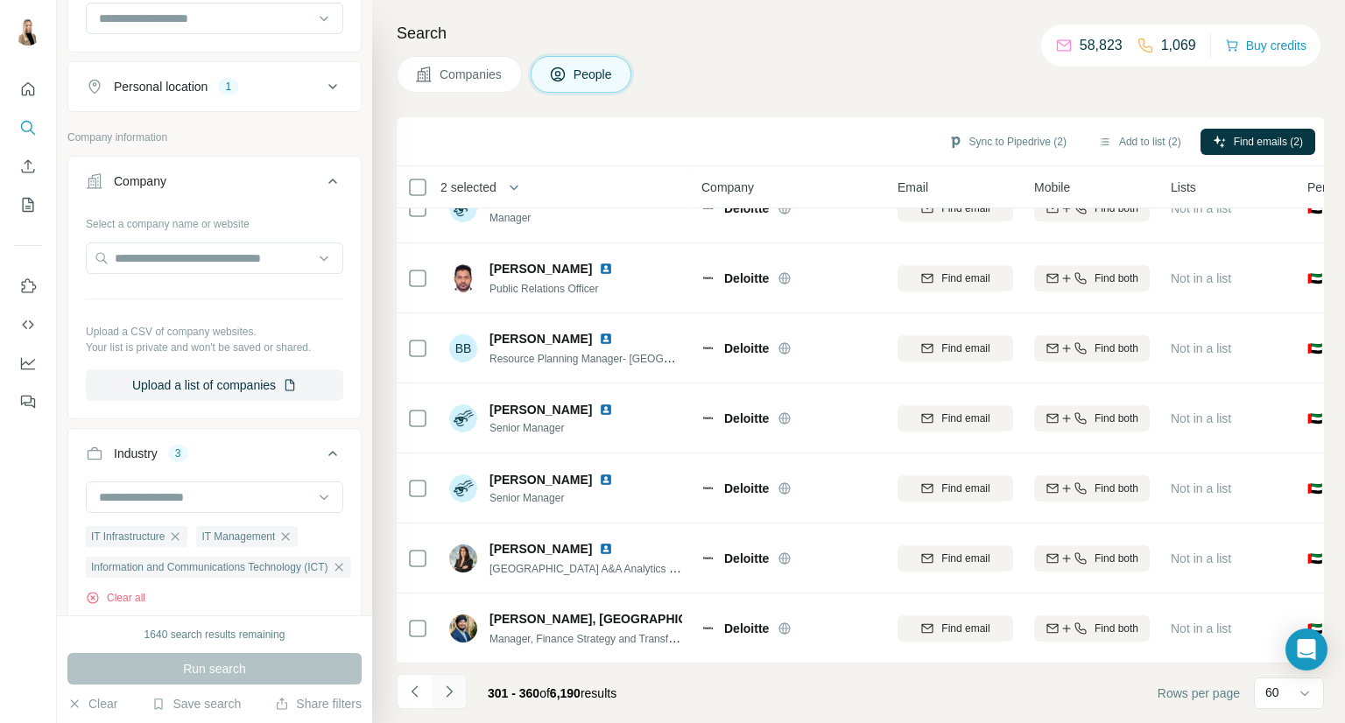
click at [447, 694] on icon "Navigate to next page" at bounding box center [449, 692] width 18 height 18
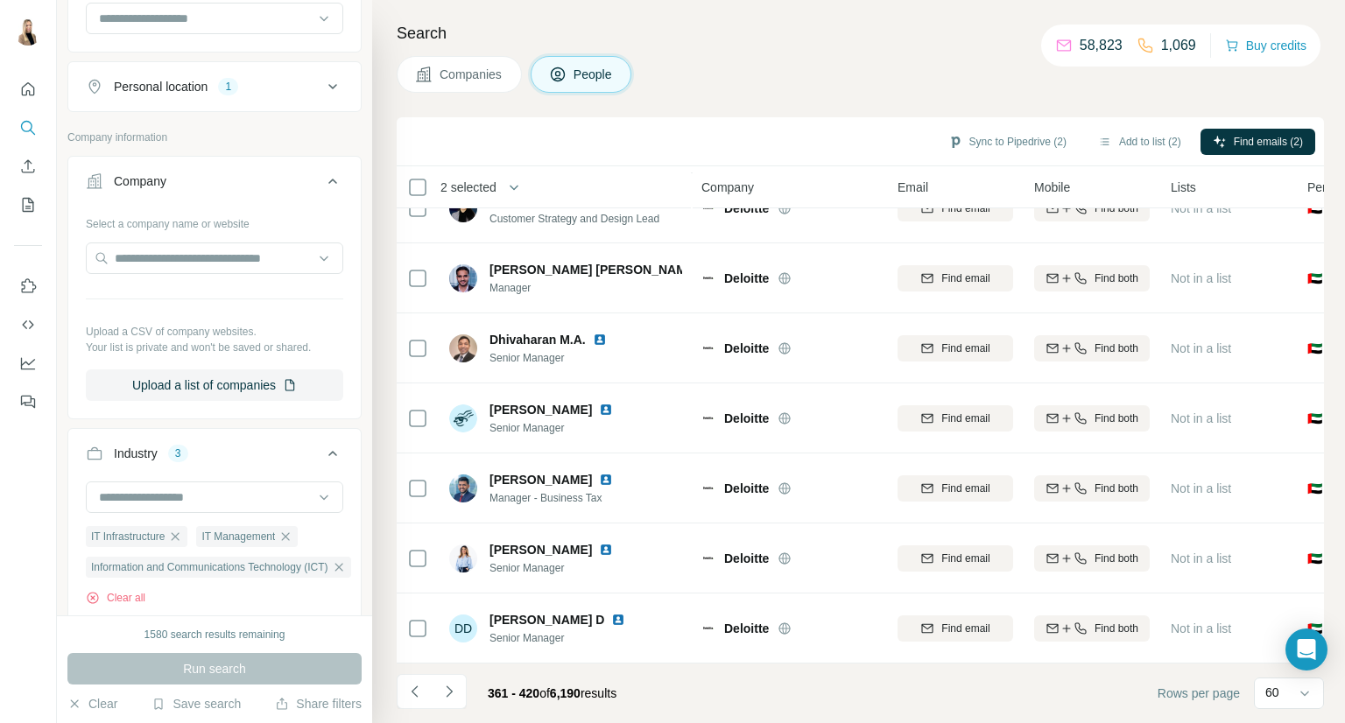
click at [448, 697] on icon "Navigate to next page" at bounding box center [449, 692] width 18 height 18
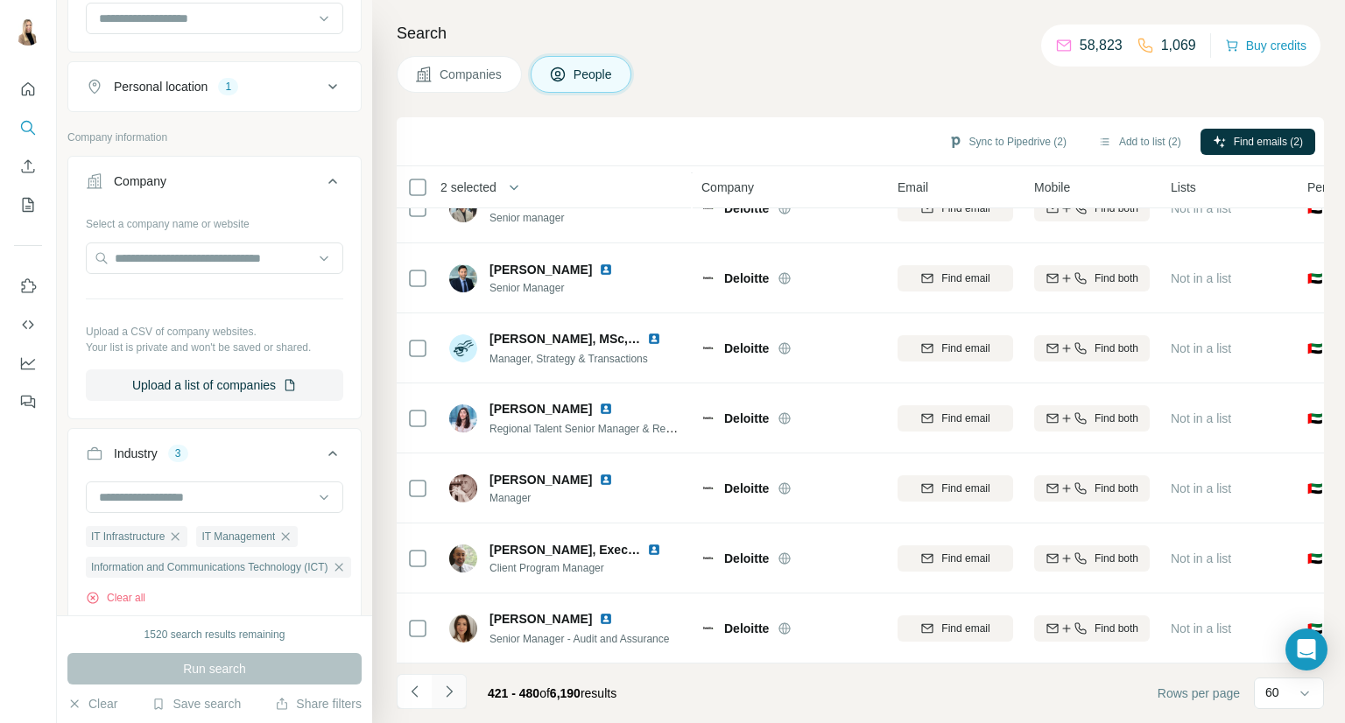
click at [452, 694] on icon "Navigate to next page" at bounding box center [449, 692] width 18 height 18
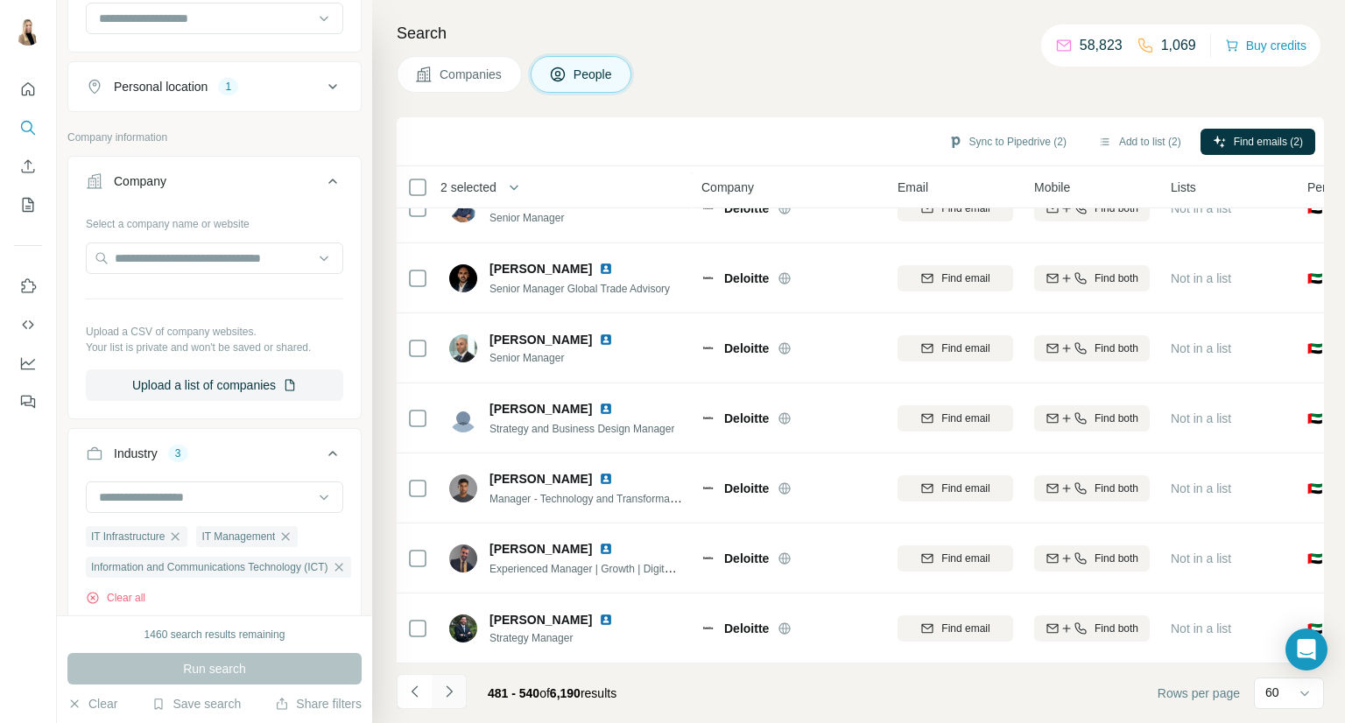
click at [452, 694] on icon "Navigate to next page" at bounding box center [449, 692] width 18 height 18
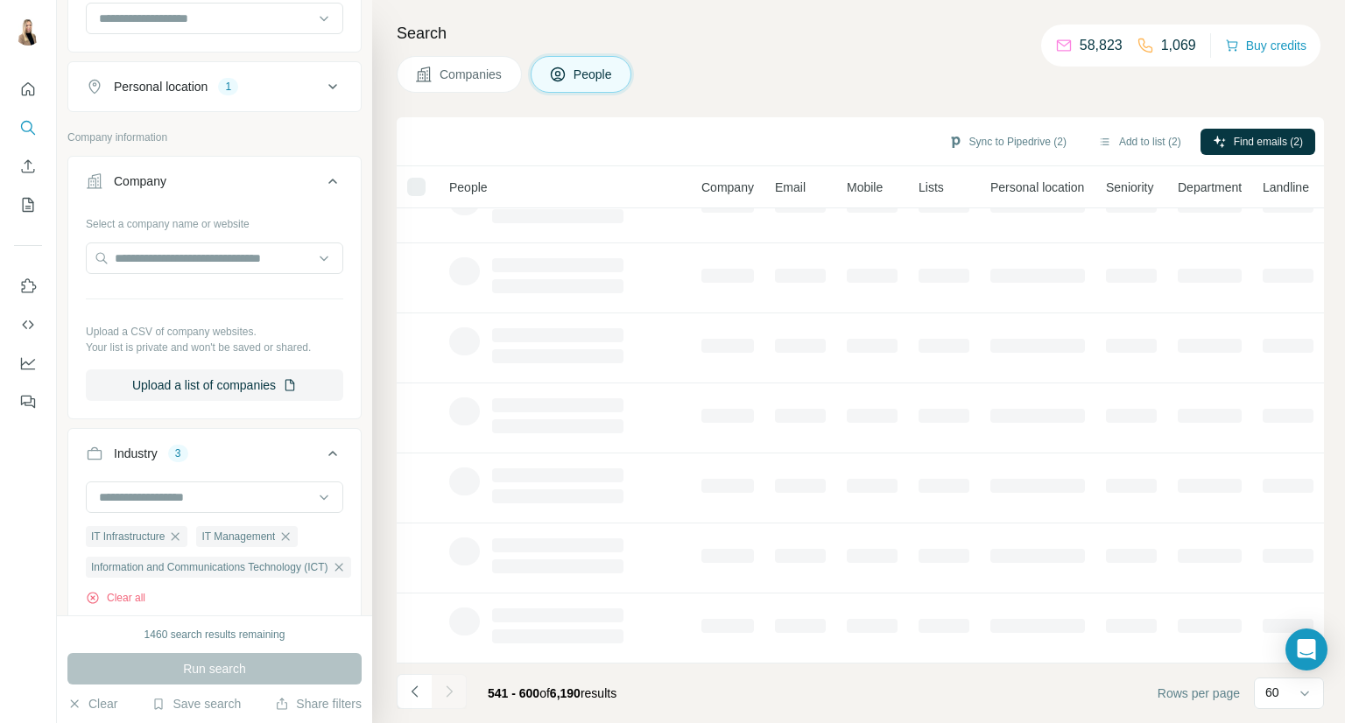
scroll to position [254, 0]
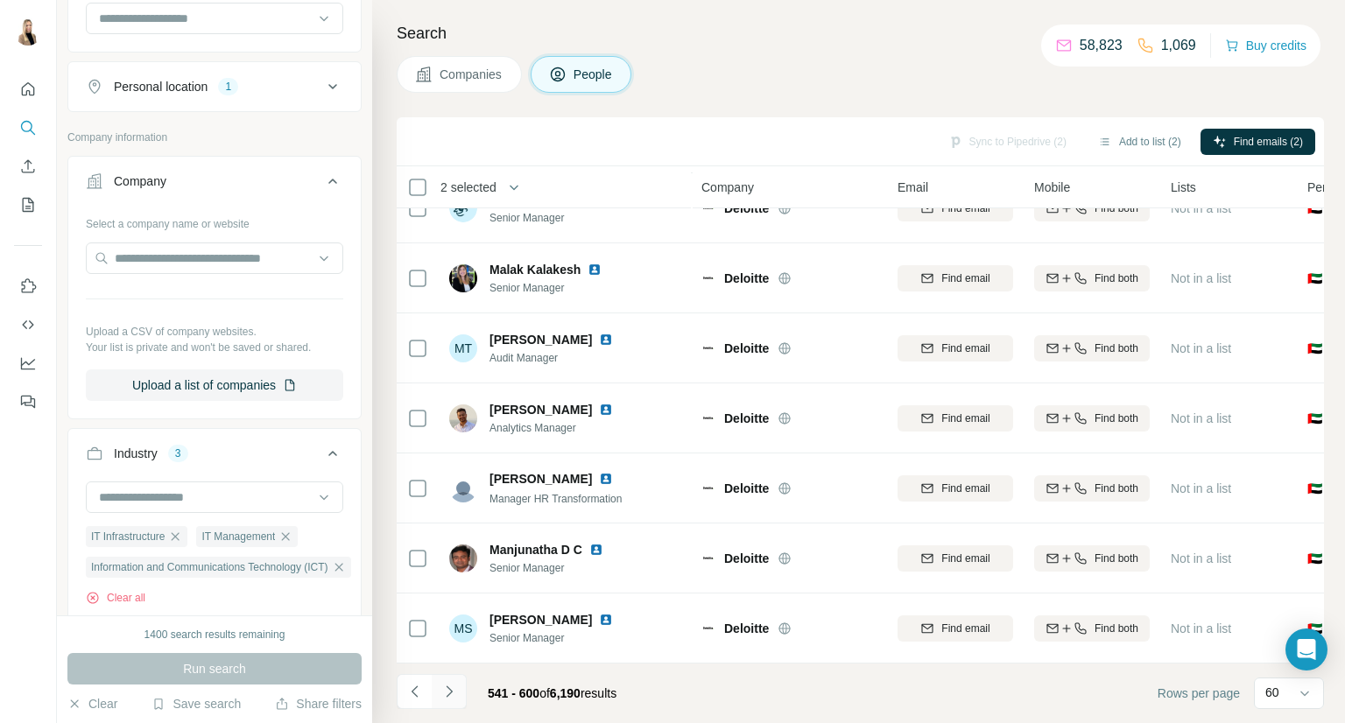
click at [452, 694] on icon "Navigate to next page" at bounding box center [449, 692] width 18 height 18
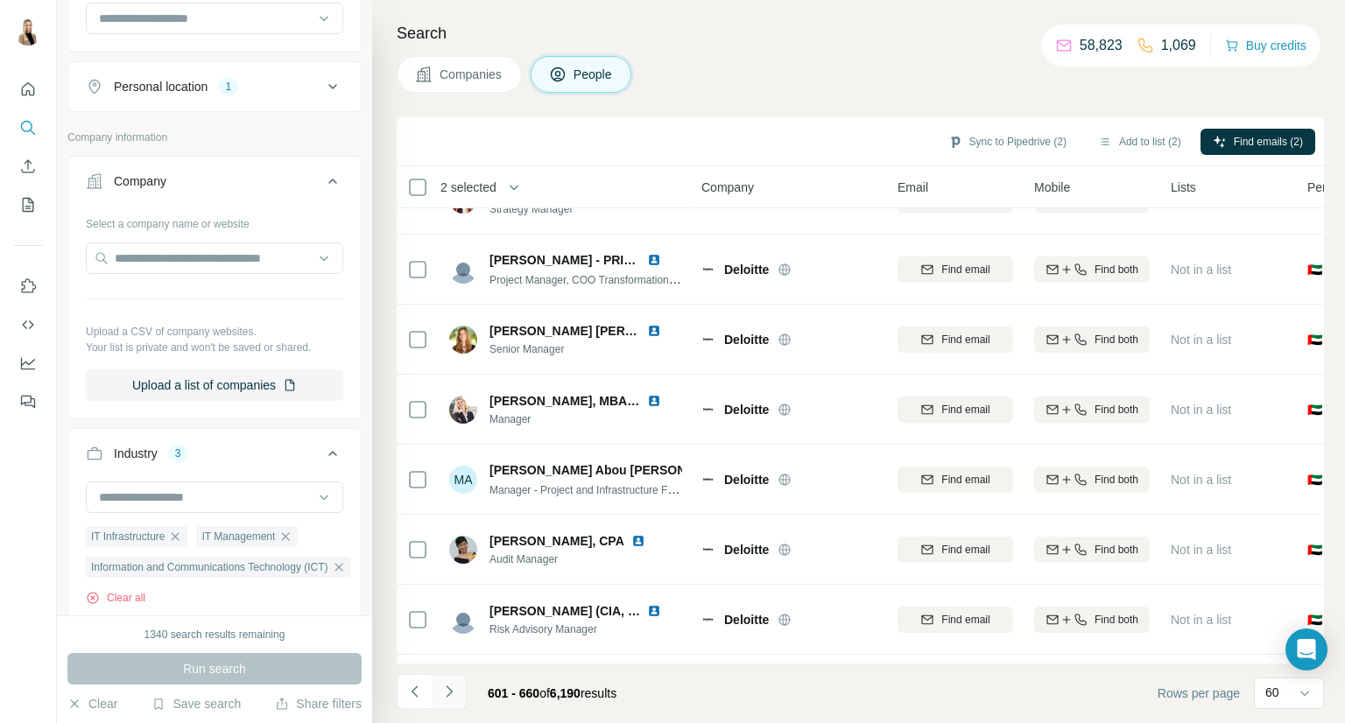
scroll to position [3755, 0]
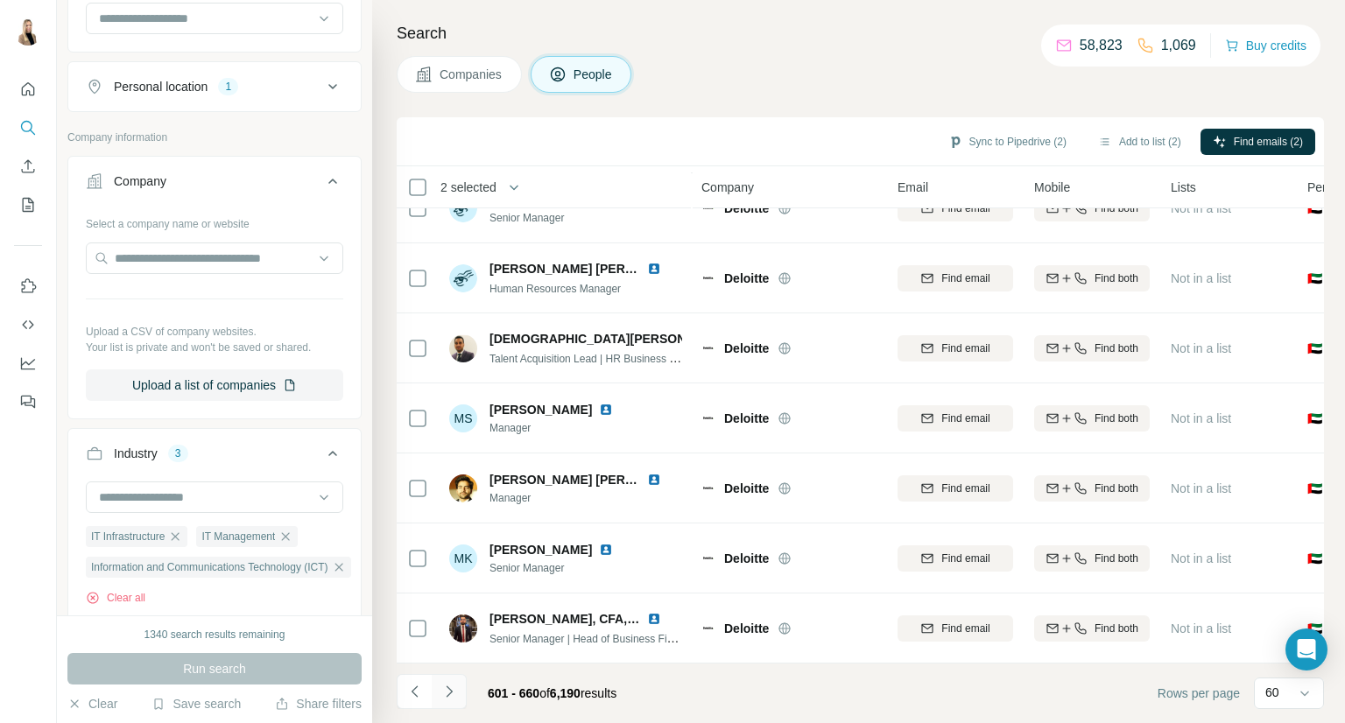
click at [457, 685] on button "Navigate to next page" at bounding box center [449, 691] width 35 height 35
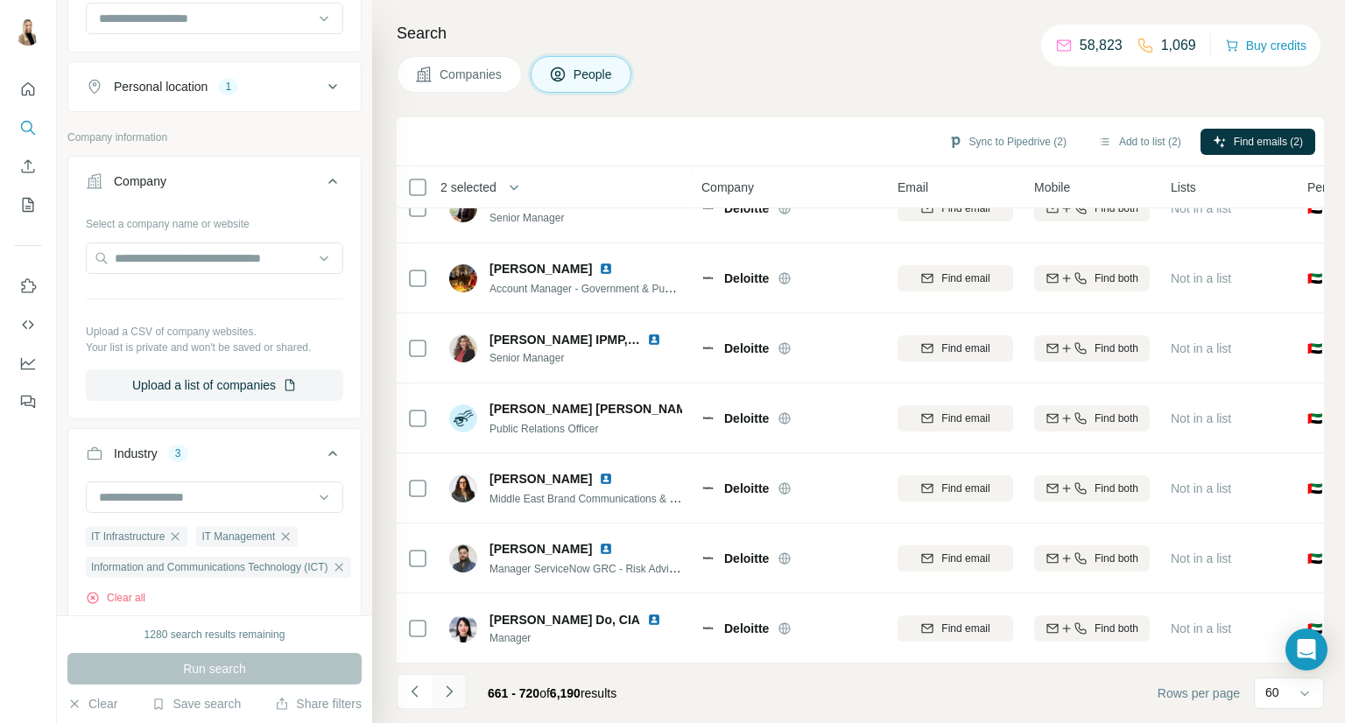
click at [446, 691] on icon "Navigate to next page" at bounding box center [449, 692] width 18 height 18
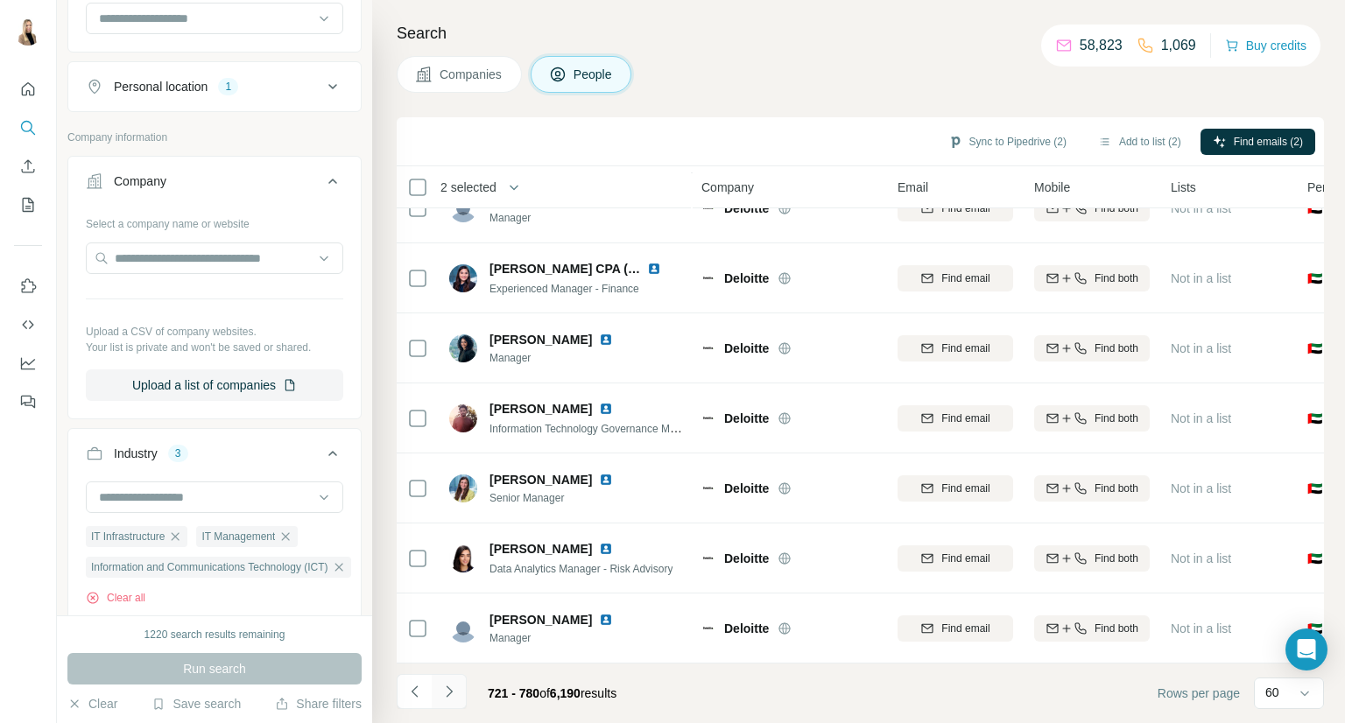
click at [446, 691] on icon "Navigate to next page" at bounding box center [449, 692] width 18 height 18
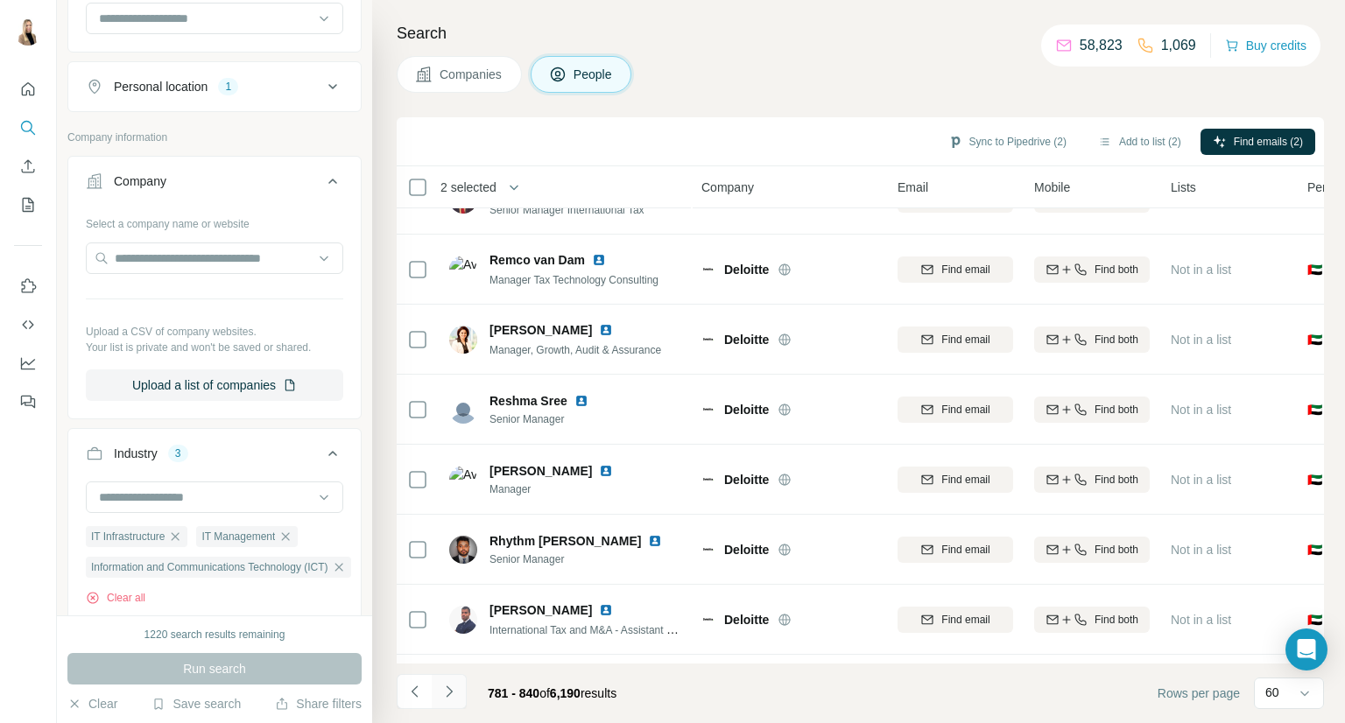
scroll to position [3755, 0]
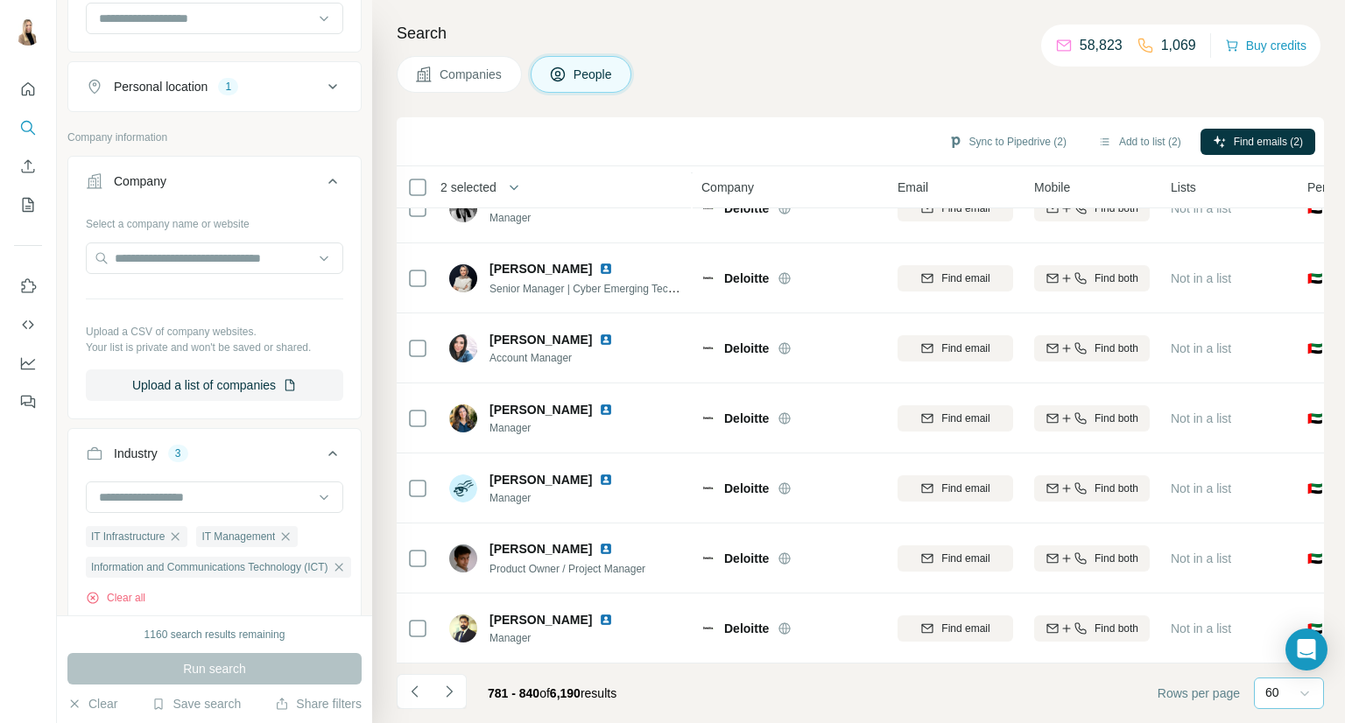
click at [1310, 699] on icon at bounding box center [1305, 694] width 18 height 18
click at [459, 691] on button "Navigate to next page" at bounding box center [449, 691] width 35 height 35
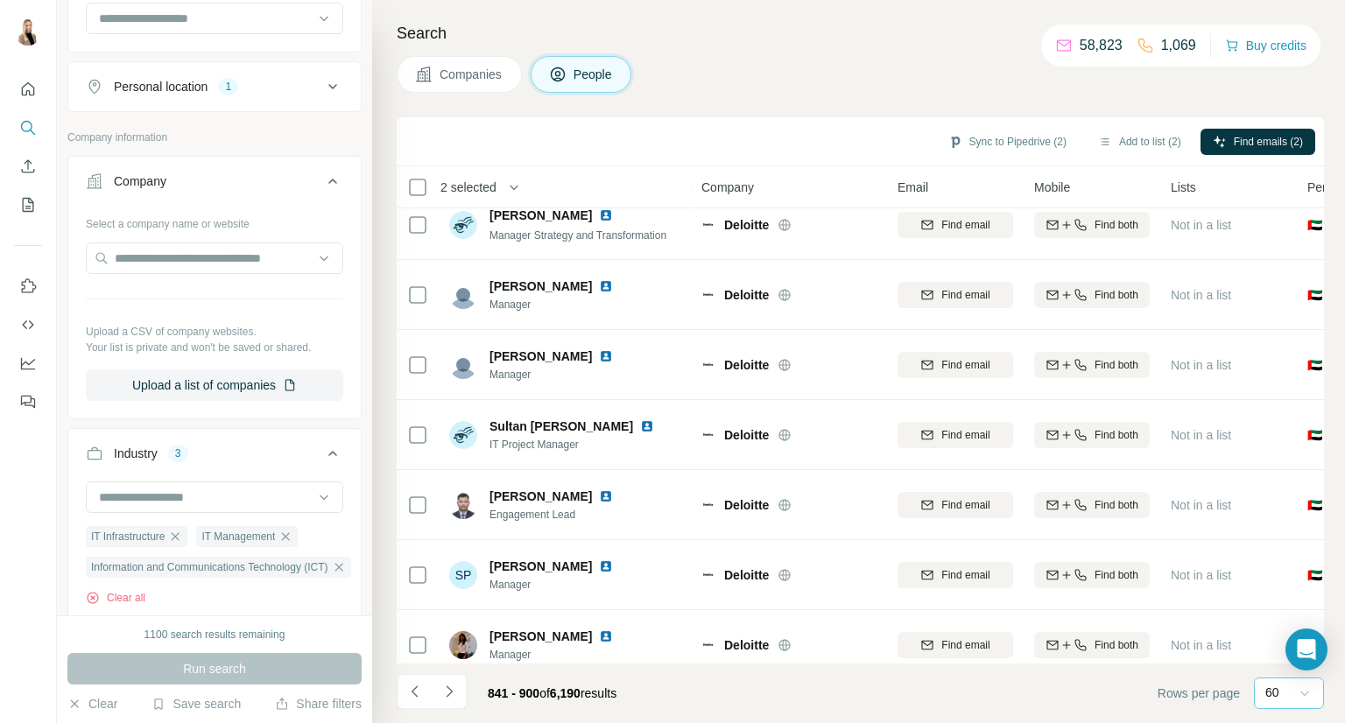
scroll to position [3755, 0]
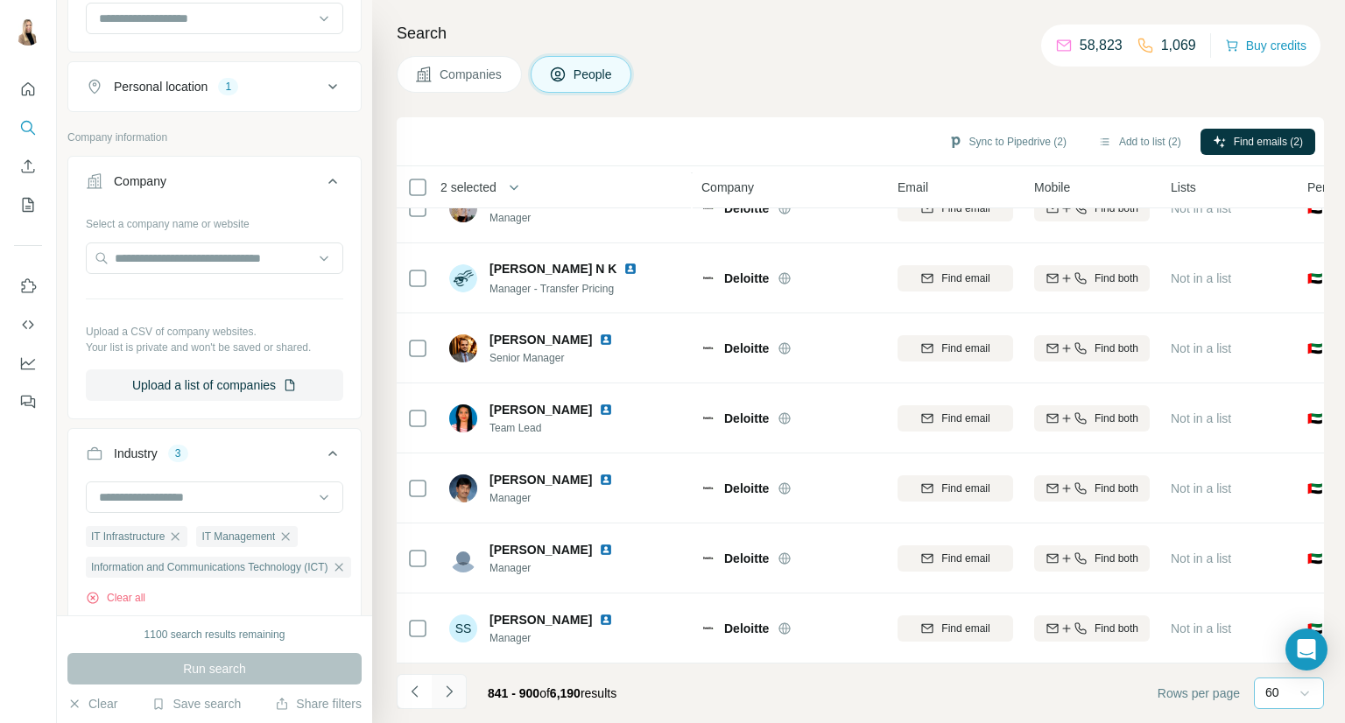
click at [441, 698] on icon "Navigate to next page" at bounding box center [449, 692] width 18 height 18
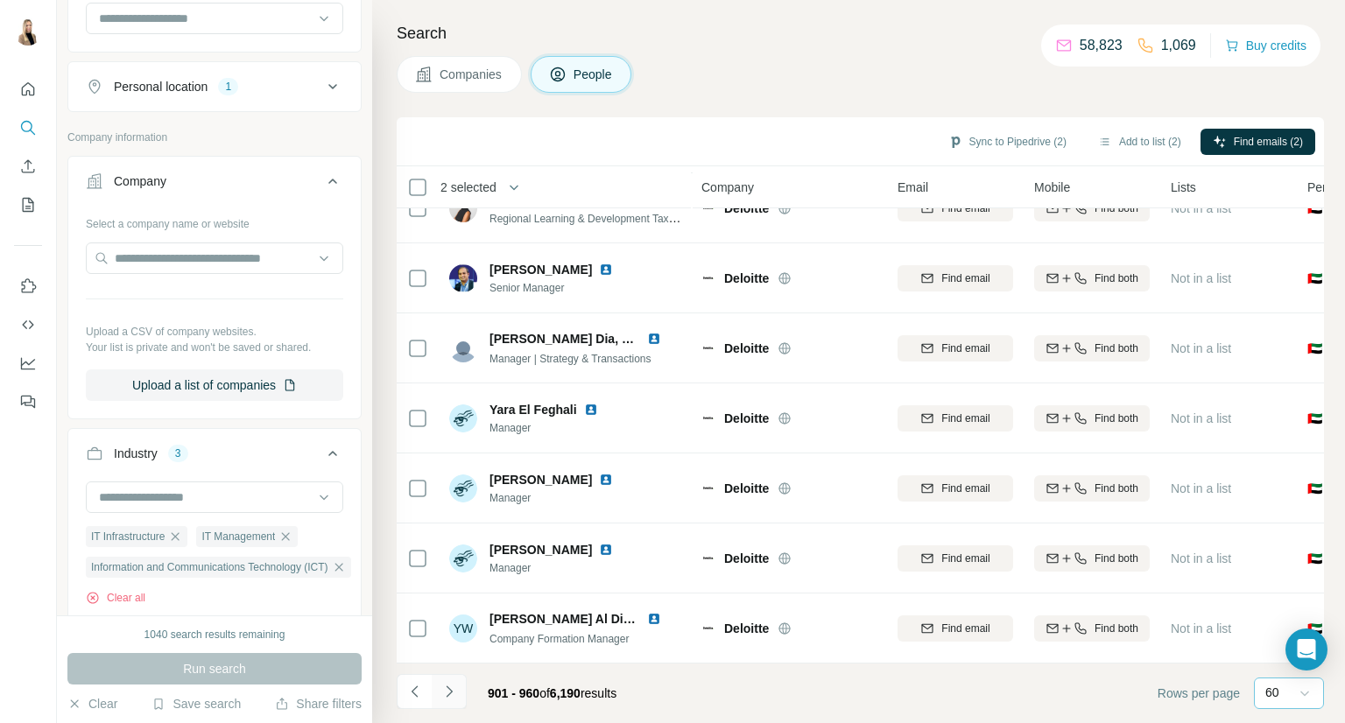
click at [455, 685] on icon "Navigate to next page" at bounding box center [449, 692] width 18 height 18
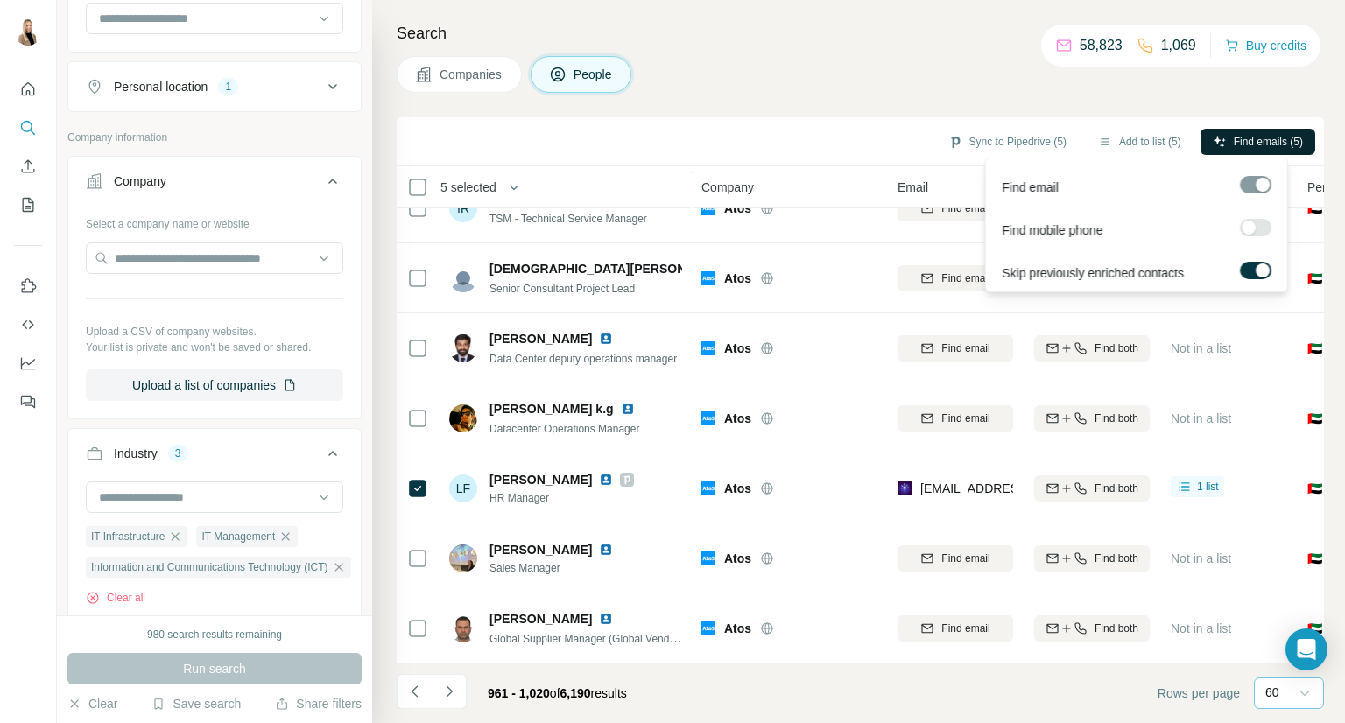
click at [1260, 145] on span "Find emails (5)" at bounding box center [1267, 142] width 69 height 16
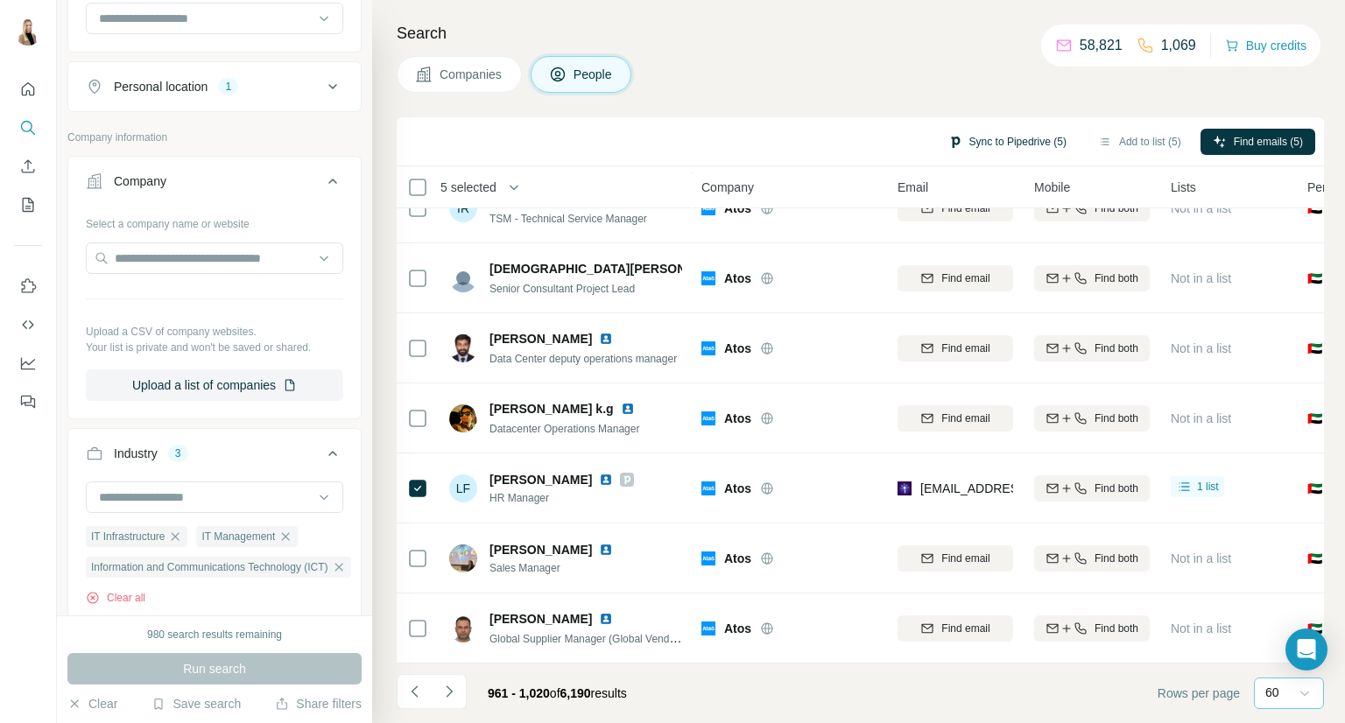
click at [1044, 142] on button "Sync to Pipedrive (5)" at bounding box center [1007, 142] width 143 height 26
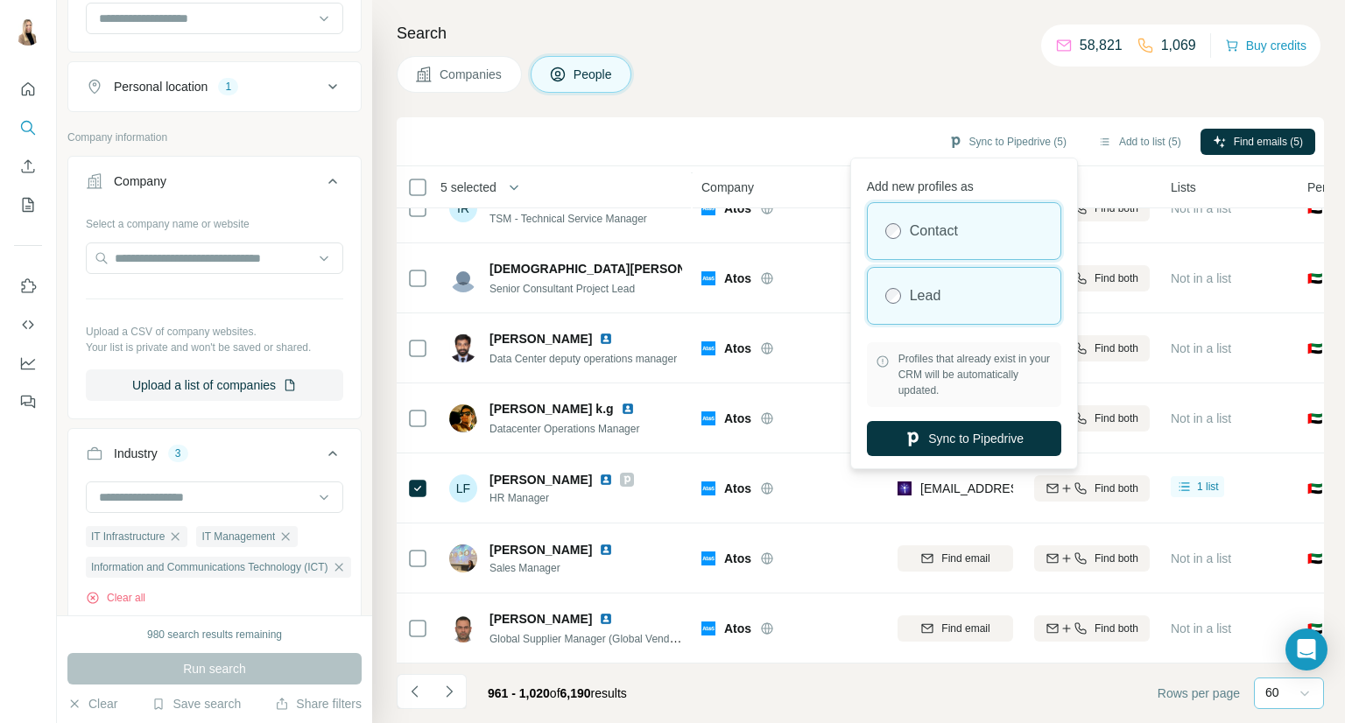
click at [987, 291] on div "Lead" at bounding box center [963, 296] width 193 height 56
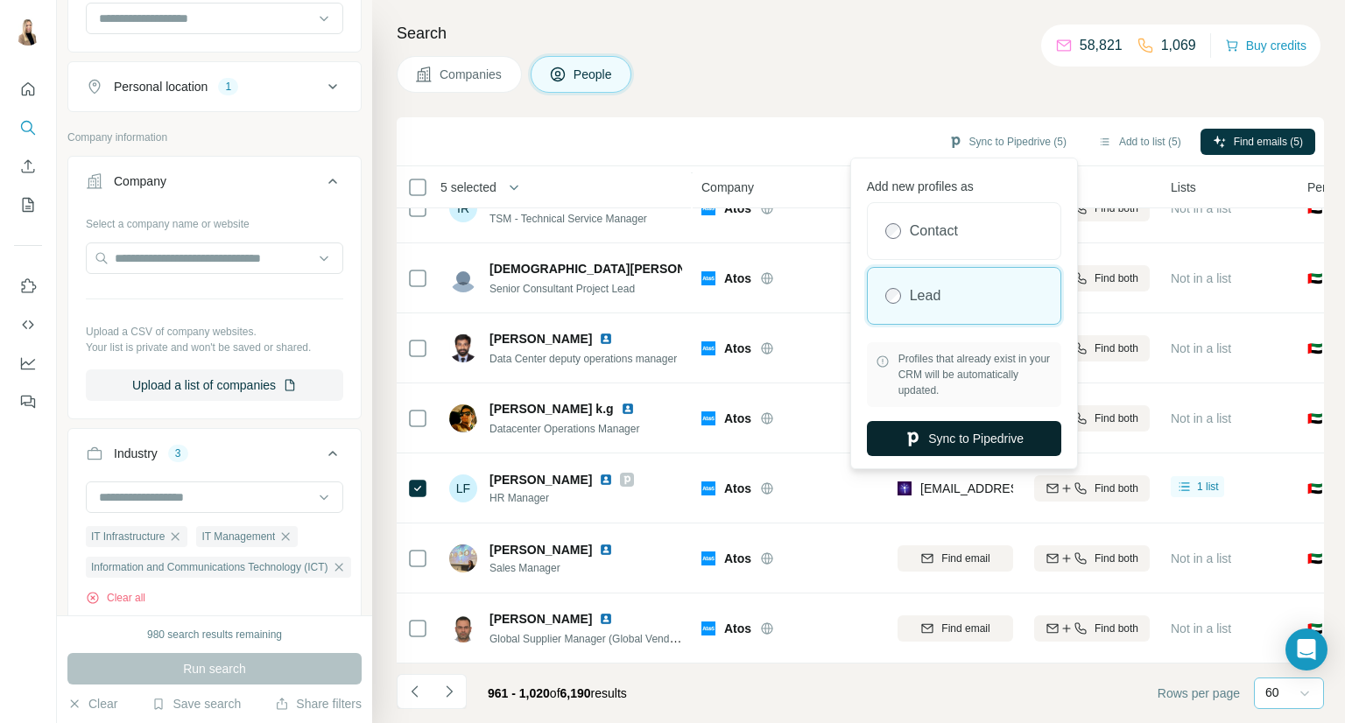
click at [983, 446] on button "Sync to Pipedrive" at bounding box center [964, 438] width 194 height 35
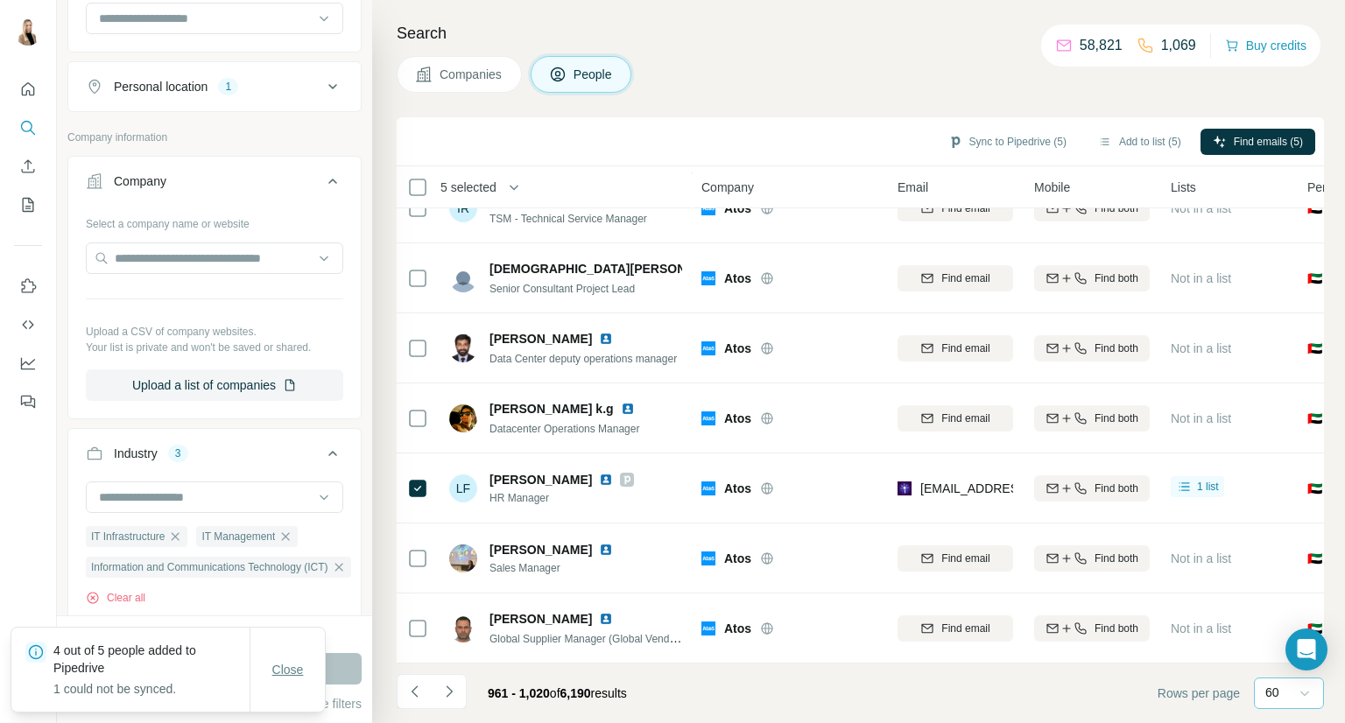
click at [274, 668] on span "Close" at bounding box center [288, 670] width 32 height 18
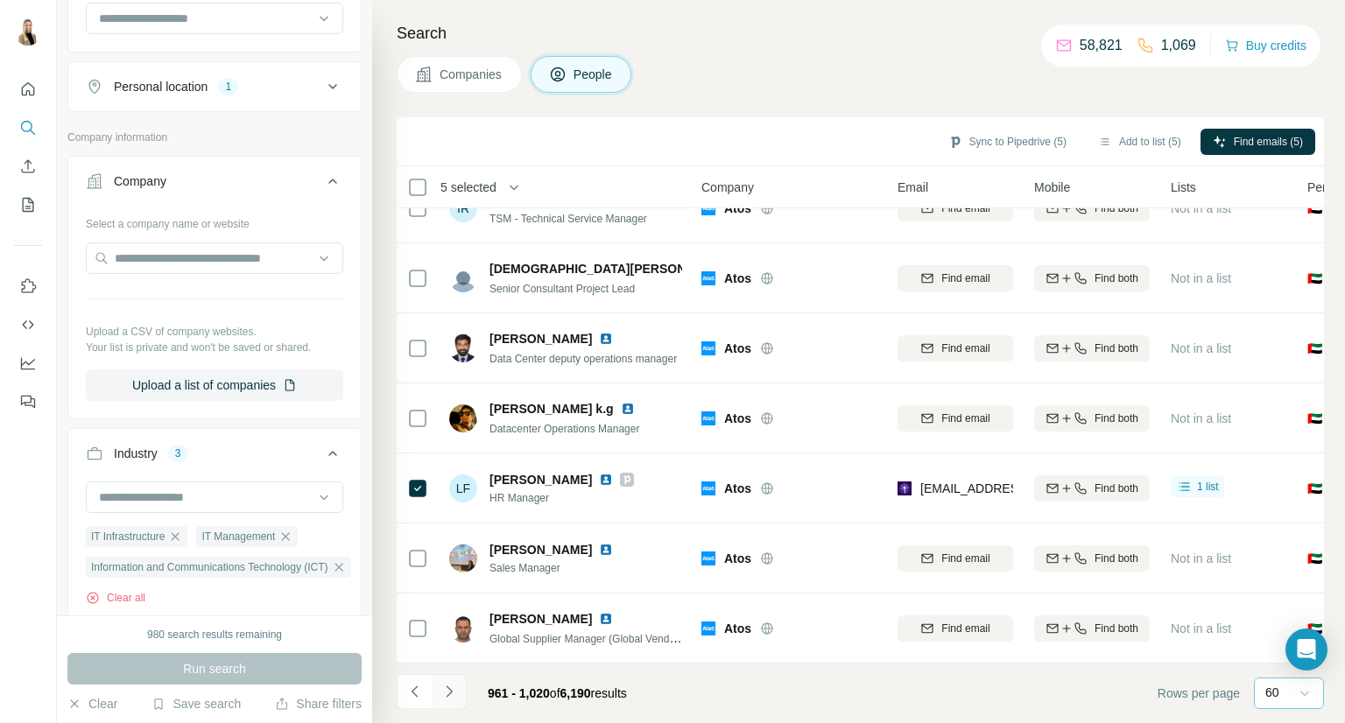
click at [441, 690] on icon "Navigate to next page" at bounding box center [449, 692] width 18 height 18
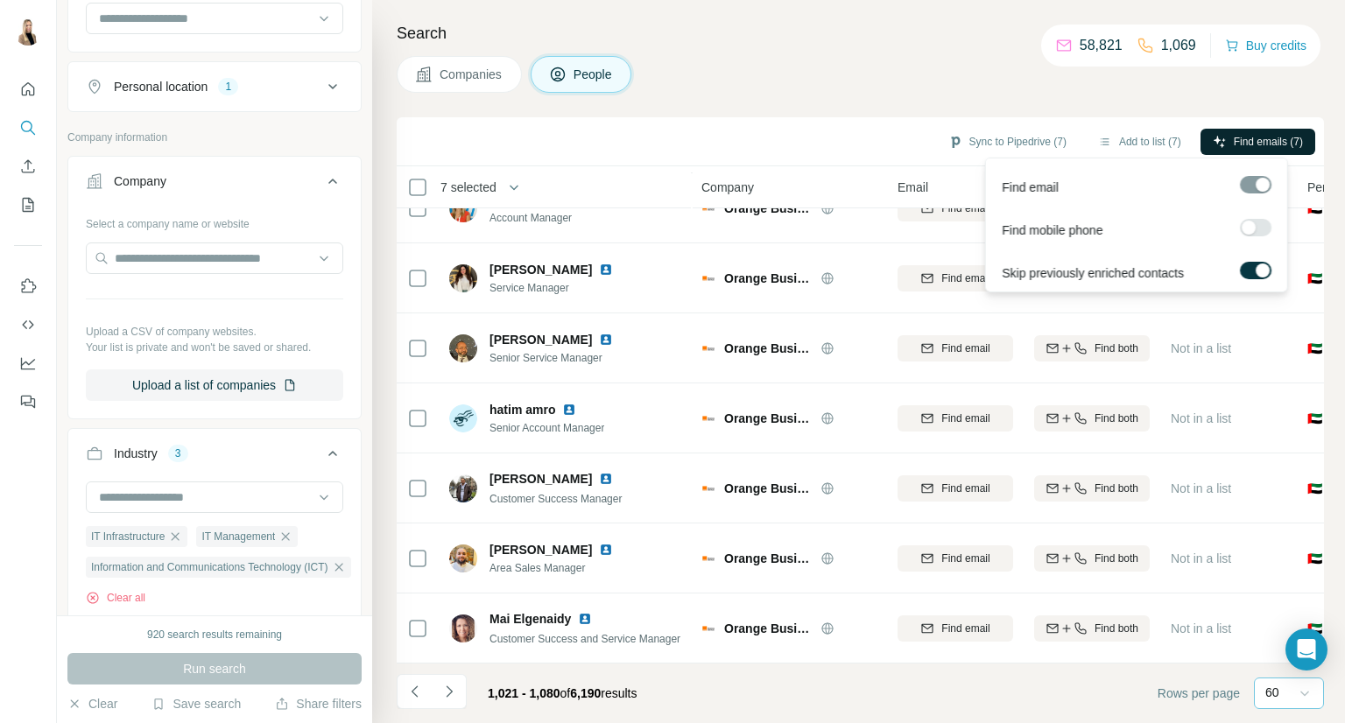
click at [1268, 137] on span "Find emails (7)" at bounding box center [1267, 142] width 69 height 16
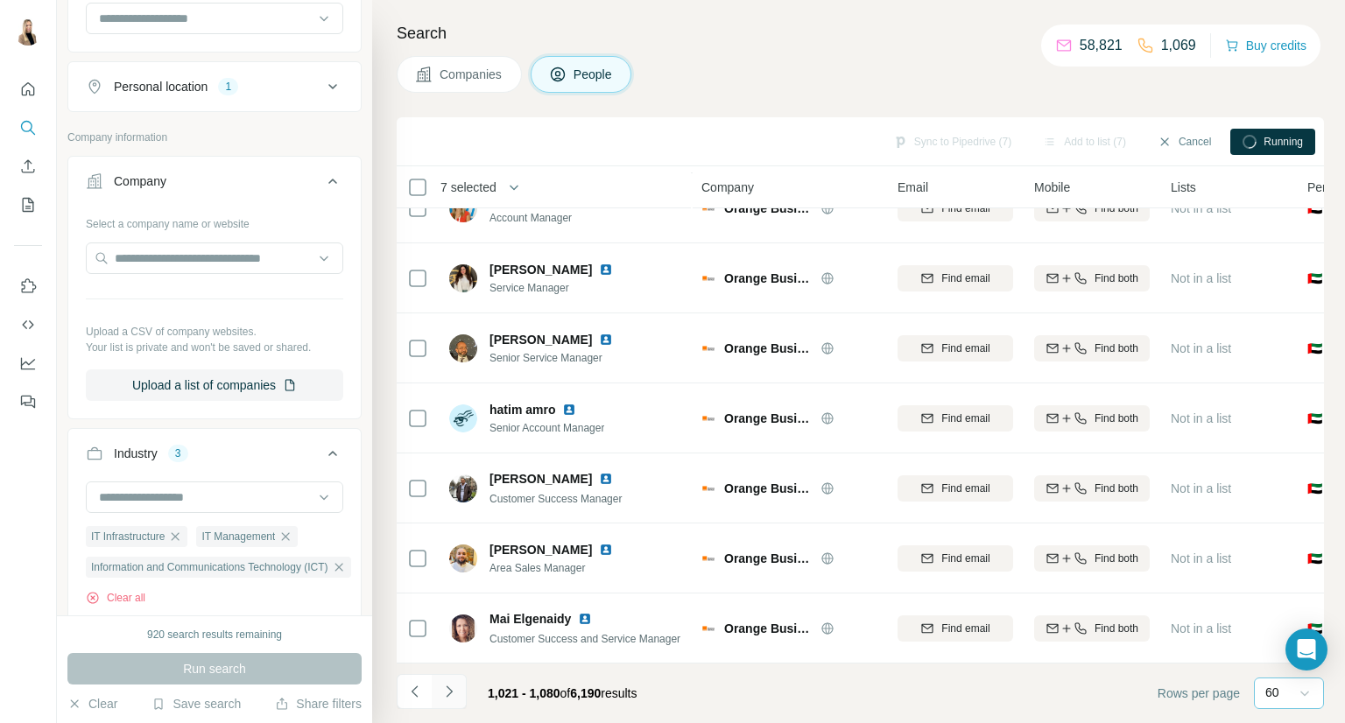
click at [453, 694] on icon "Navigate to next page" at bounding box center [449, 692] width 18 height 18
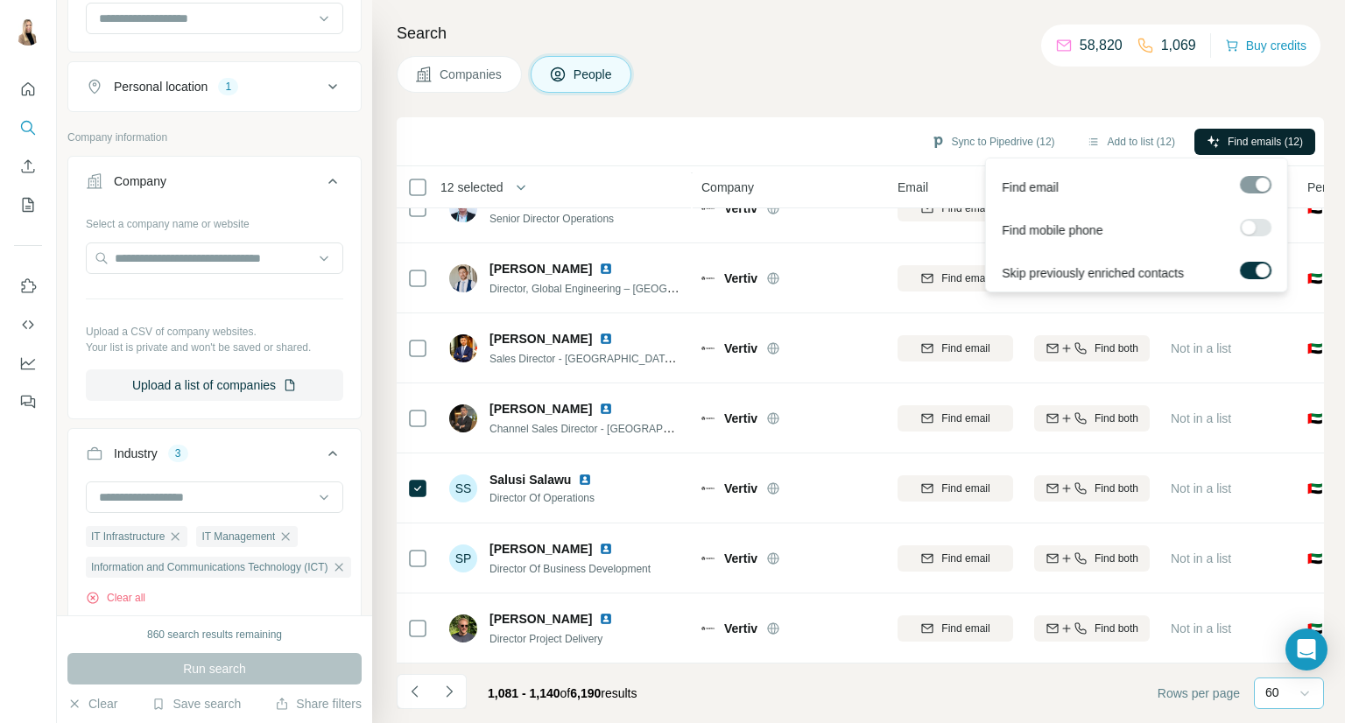
click at [1215, 137] on icon "button" at bounding box center [1213, 142] width 14 height 14
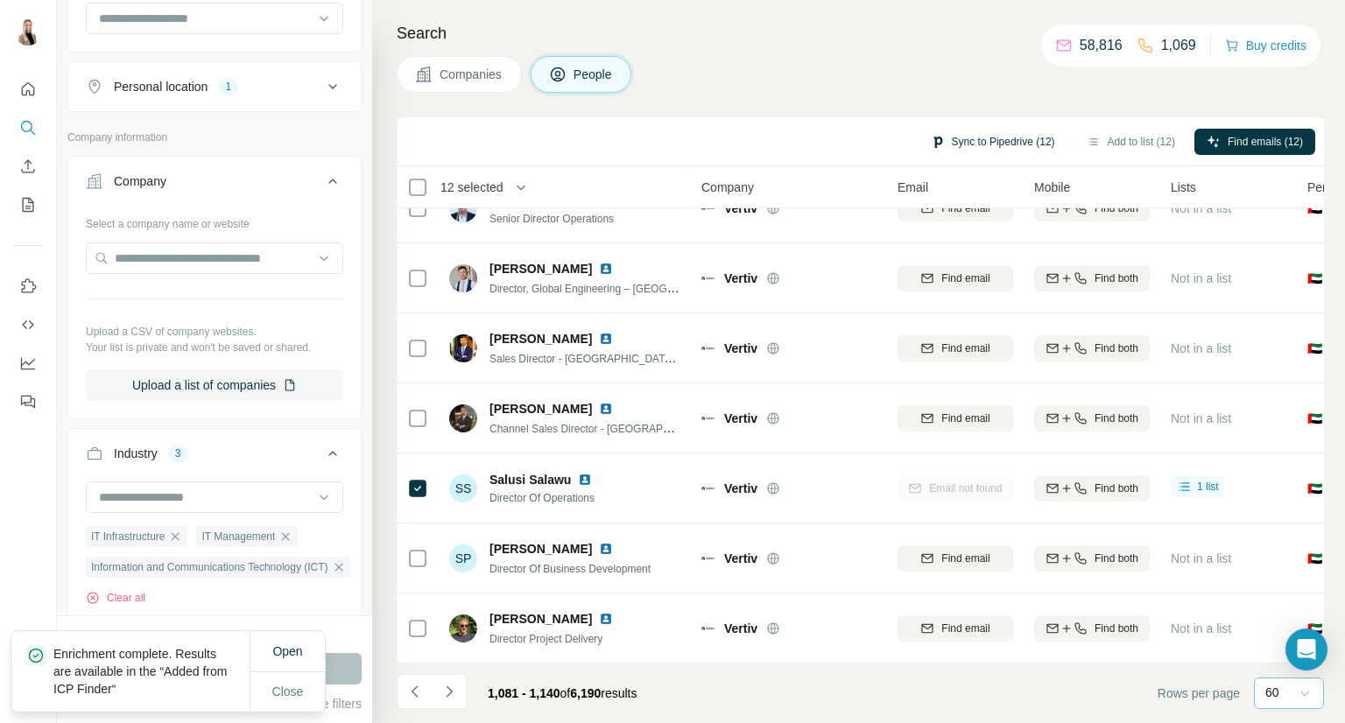
click at [1001, 144] on button "Sync to Pipedrive (12)" at bounding box center [992, 142] width 149 height 26
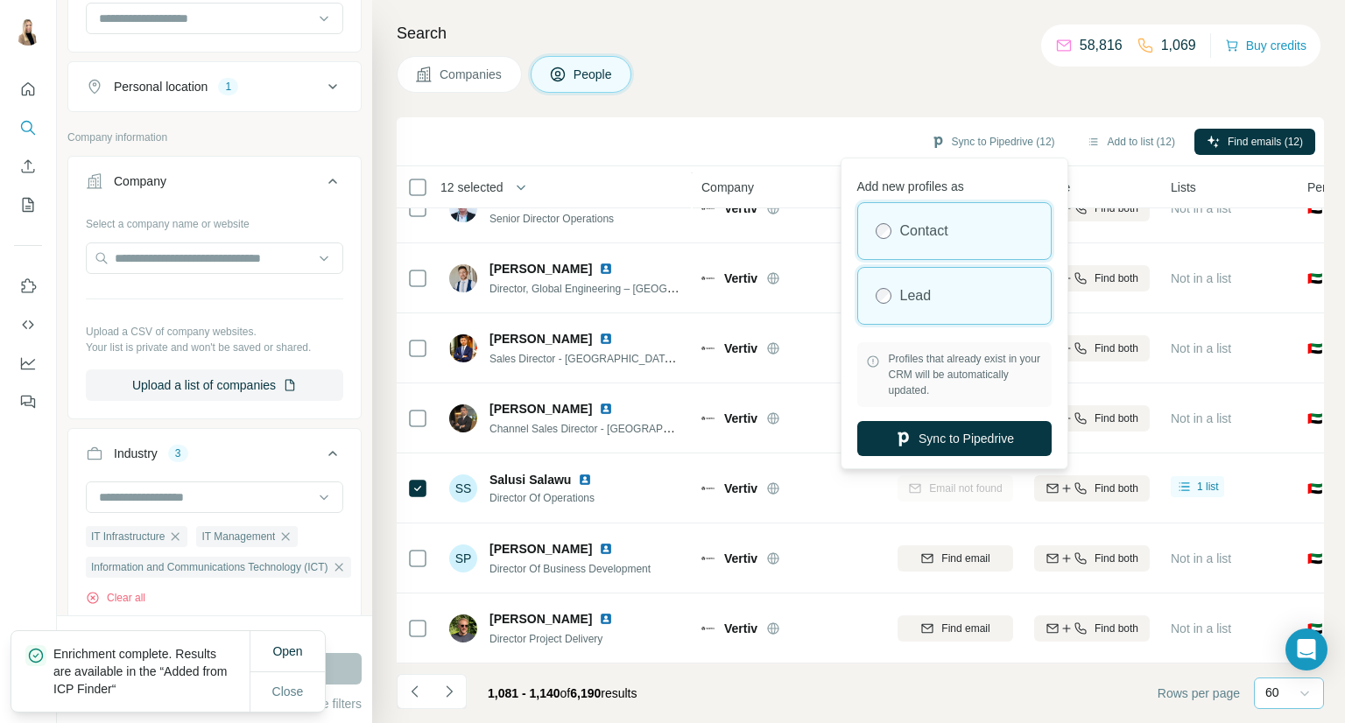
click at [970, 284] on div "Lead" at bounding box center [954, 296] width 193 height 56
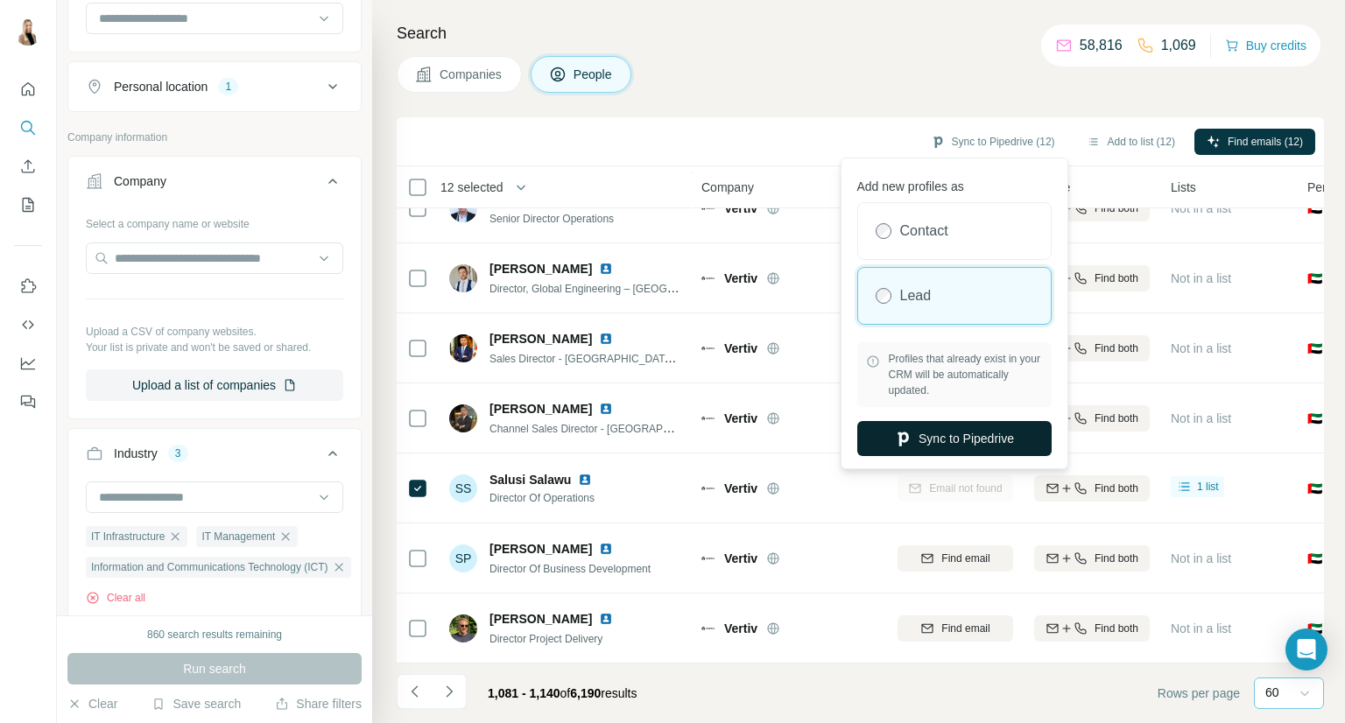
click at [971, 442] on button "Sync to Pipedrive" at bounding box center [954, 438] width 194 height 35
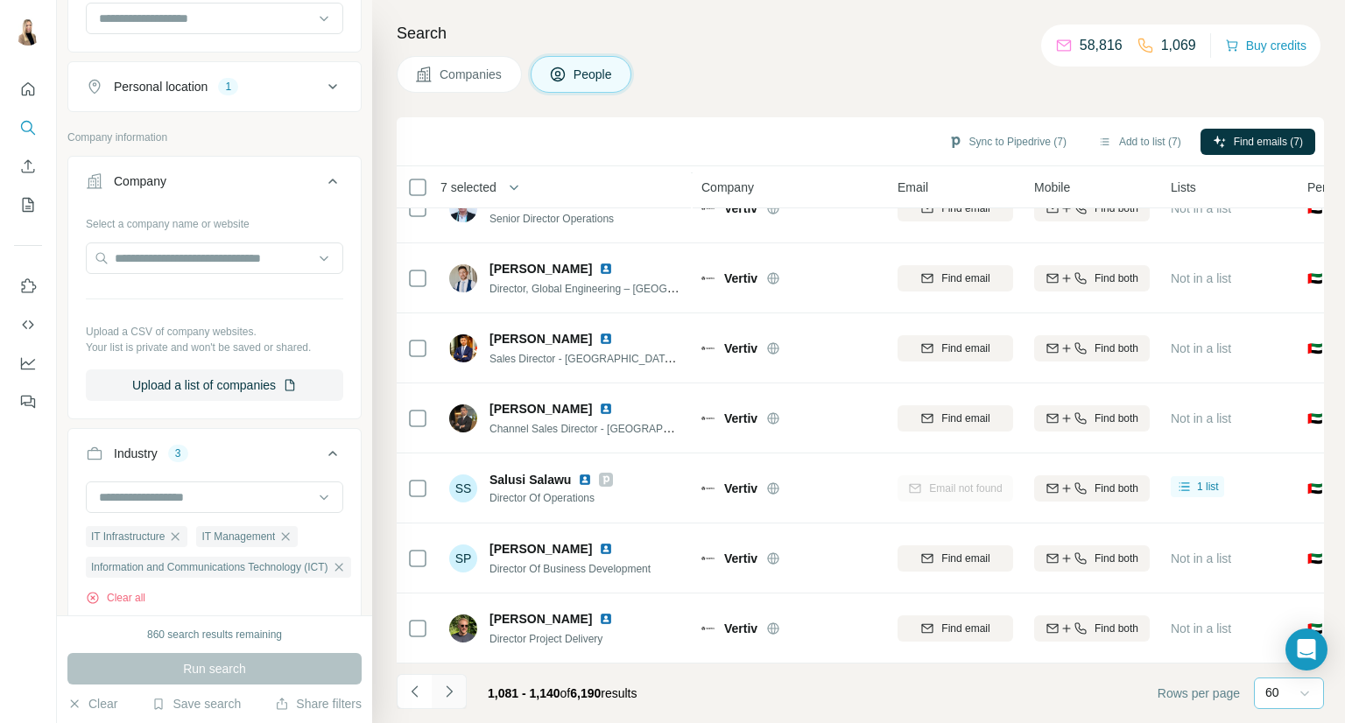
click at [450, 694] on icon "Navigate to next page" at bounding box center [449, 692] width 18 height 18
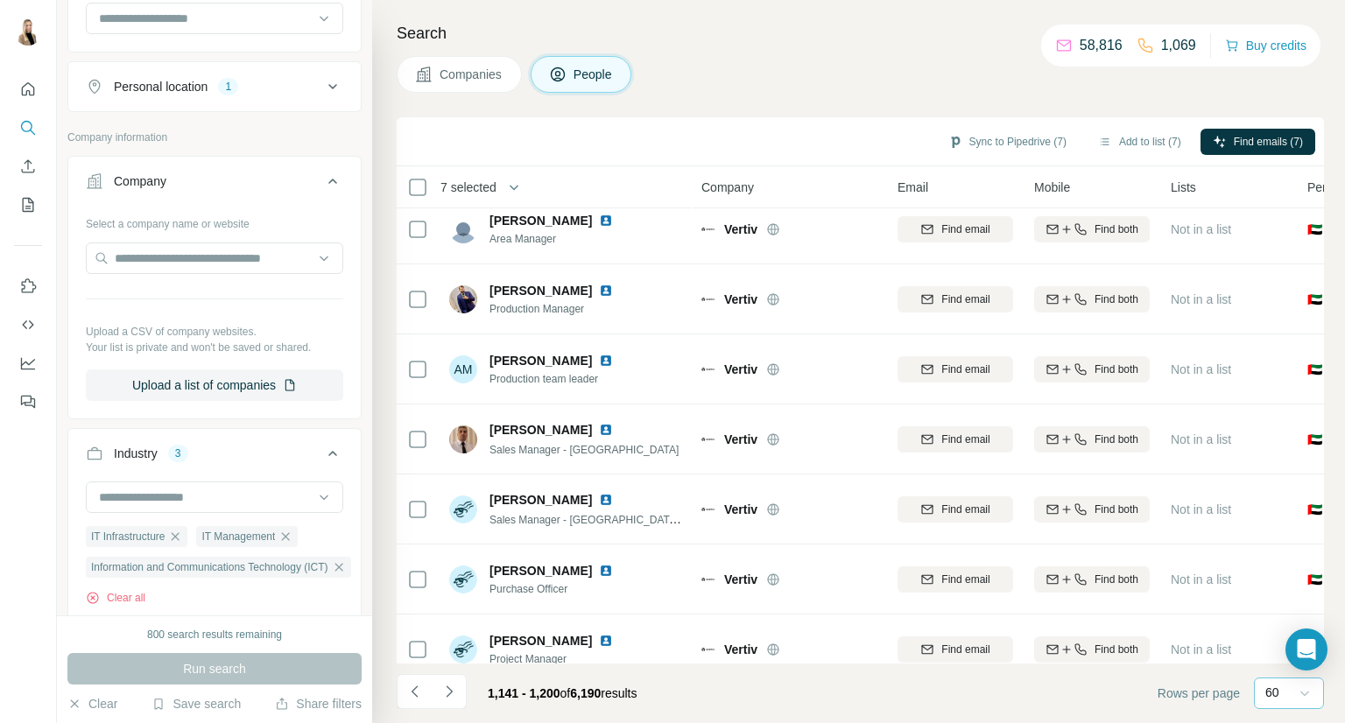
scroll to position [0, 0]
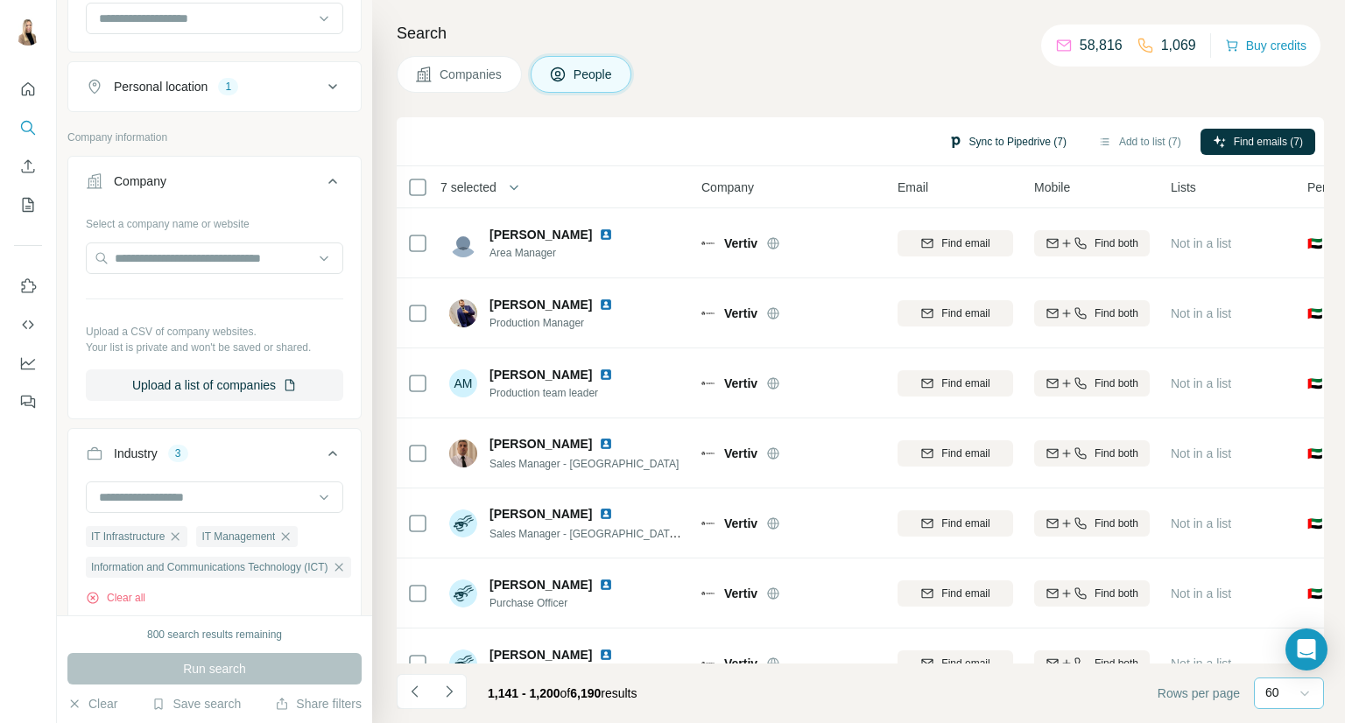
click at [1008, 141] on button "Sync to Pipedrive (7)" at bounding box center [1007, 142] width 143 height 26
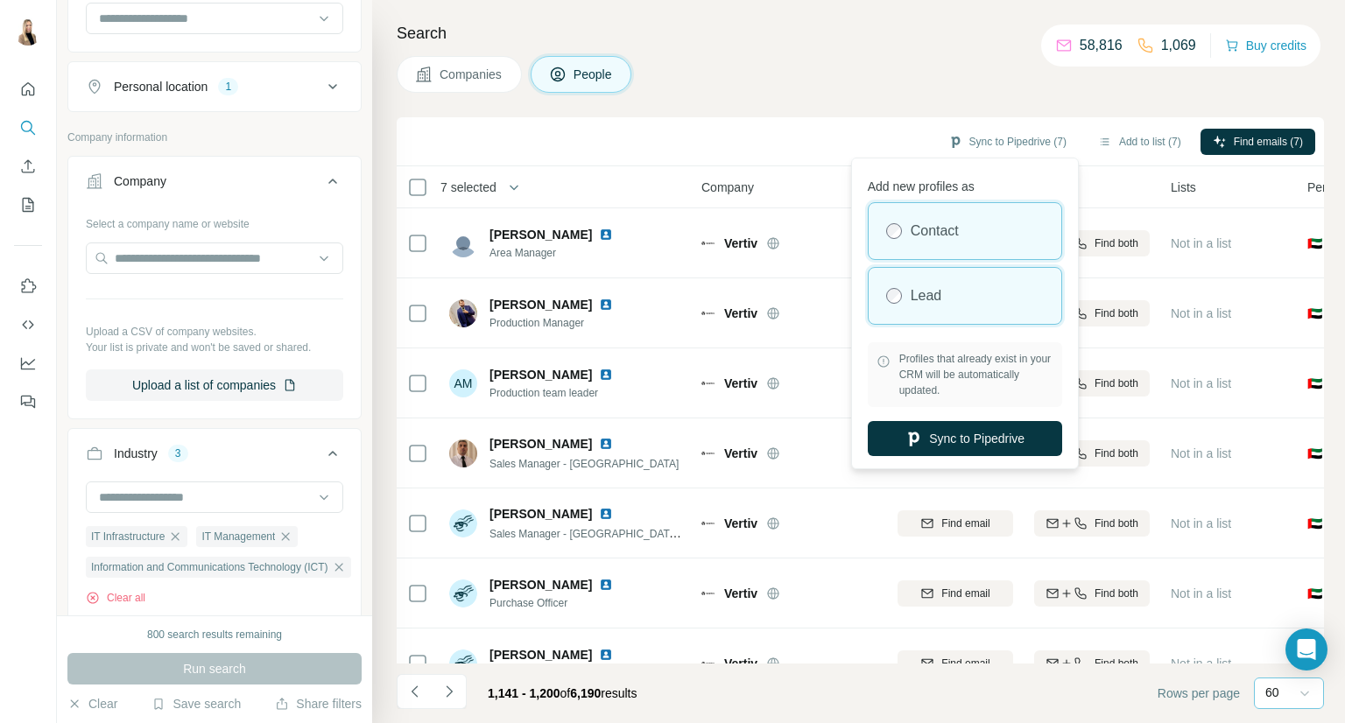
drag, startPoint x: 984, startPoint y: 291, endPoint x: 993, endPoint y: 320, distance: 31.0
click at [984, 291] on div "Lead" at bounding box center [964, 296] width 193 height 56
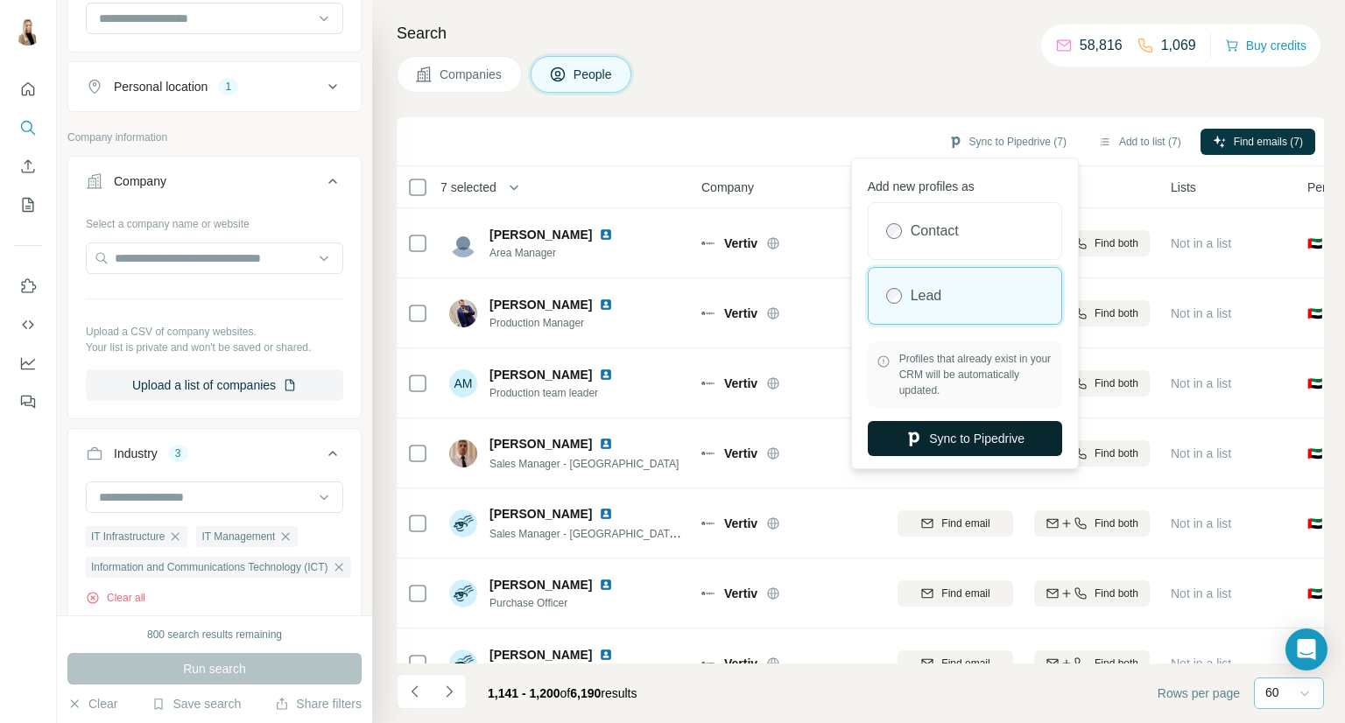
click at [984, 443] on button "Sync to Pipedrive" at bounding box center [964, 438] width 194 height 35
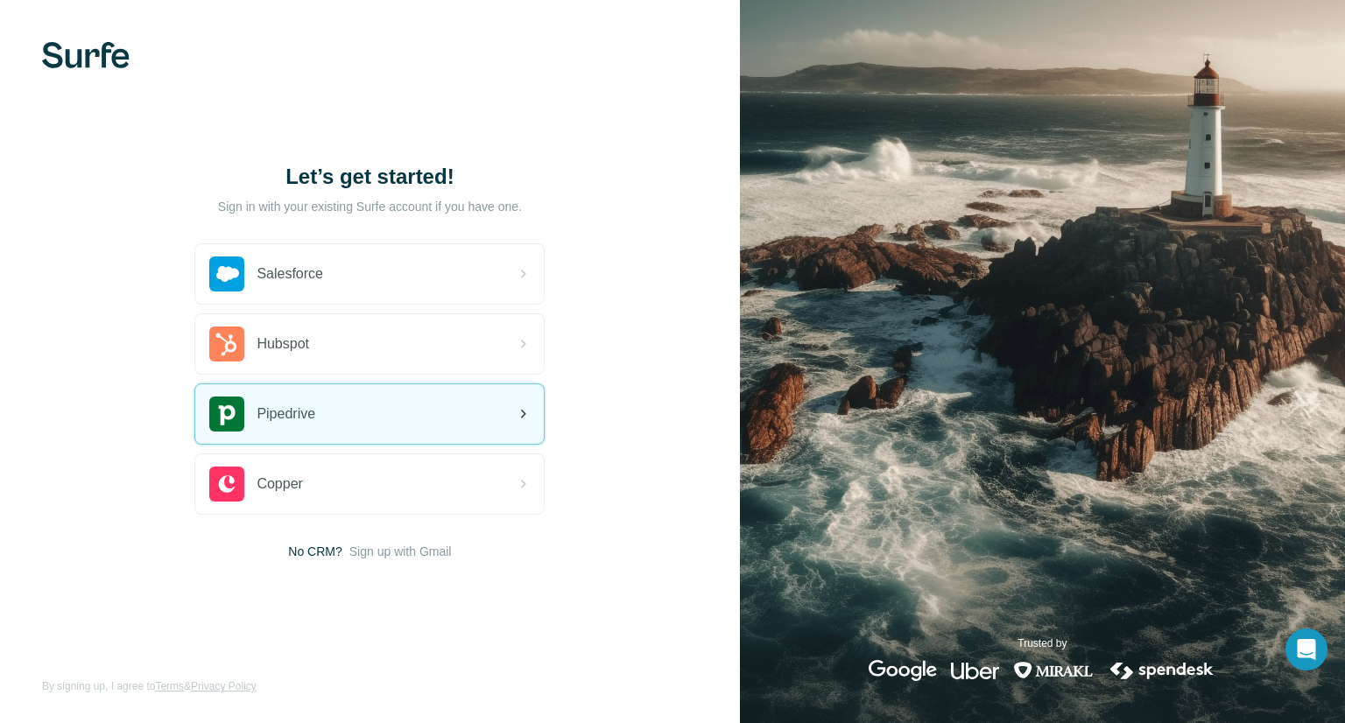
click at [291, 405] on span "Pipedrive" at bounding box center [285, 414] width 59 height 21
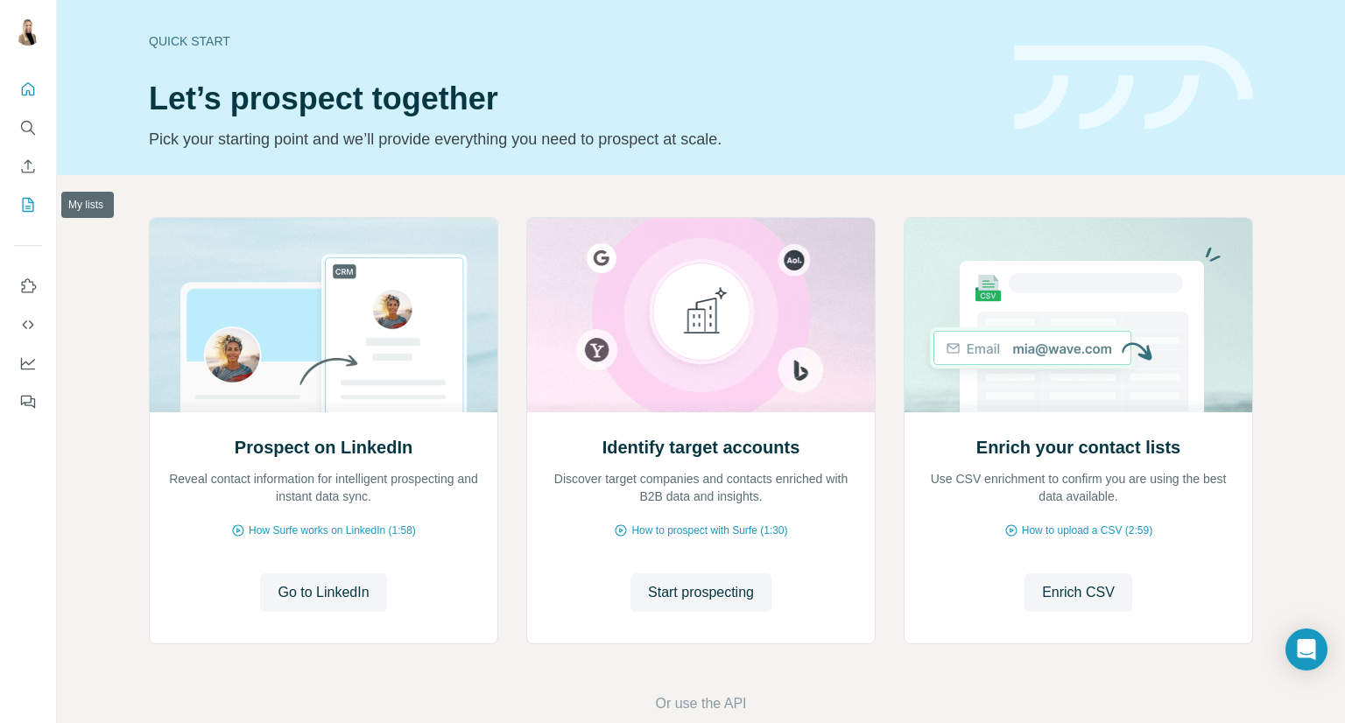
click at [23, 196] on icon "My lists" at bounding box center [28, 205] width 18 height 18
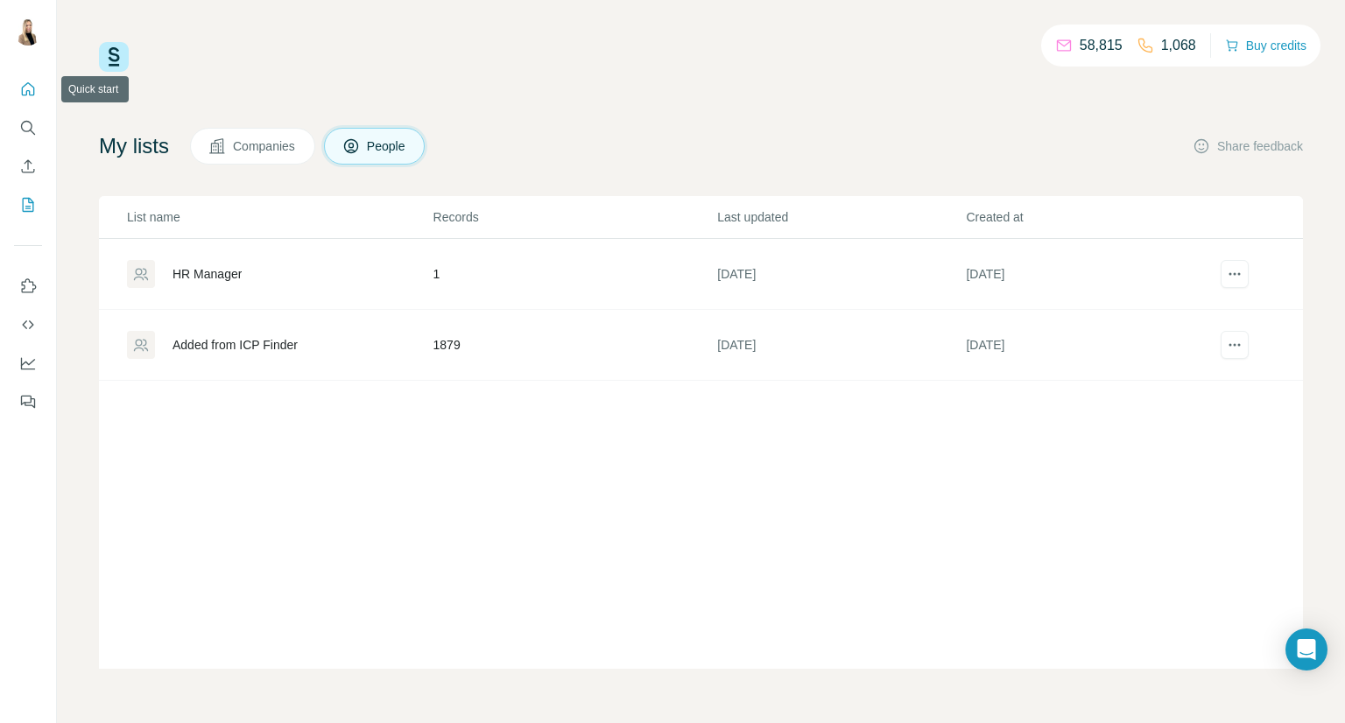
click at [26, 84] on icon "Quick start" at bounding box center [28, 88] width 13 height 13
